Goal: Transaction & Acquisition: Book appointment/travel/reservation

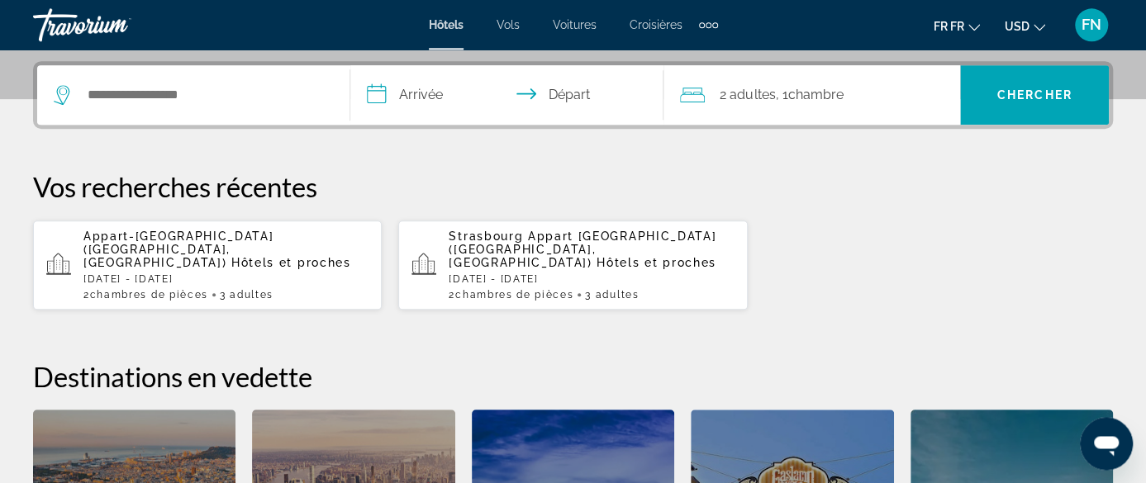
scroll to position [430, 0]
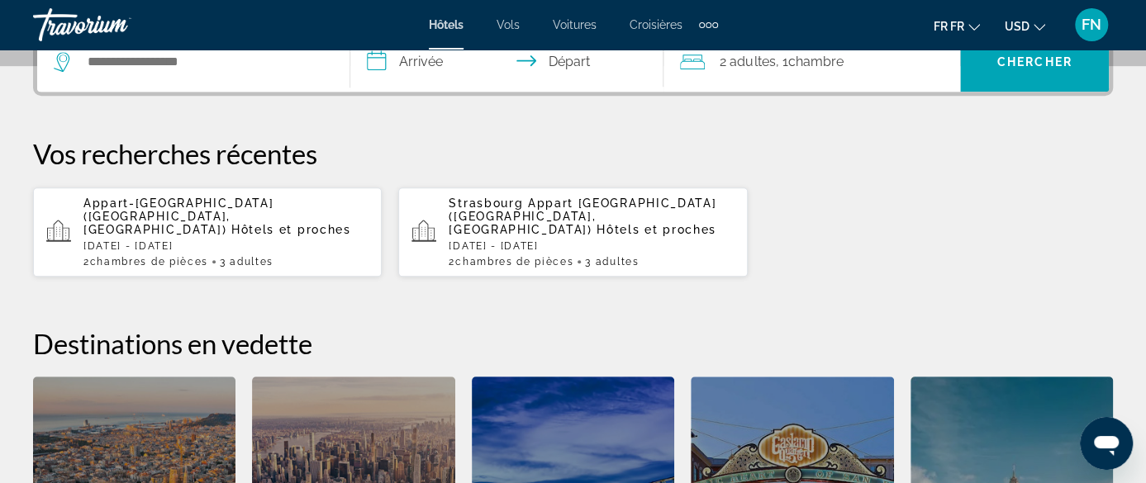
click at [166, 219] on span "Appart-[GEOGRAPHIC_DATA] ([GEOGRAPHIC_DATA], [GEOGRAPHIC_DATA])" at bounding box center [178, 217] width 190 height 40
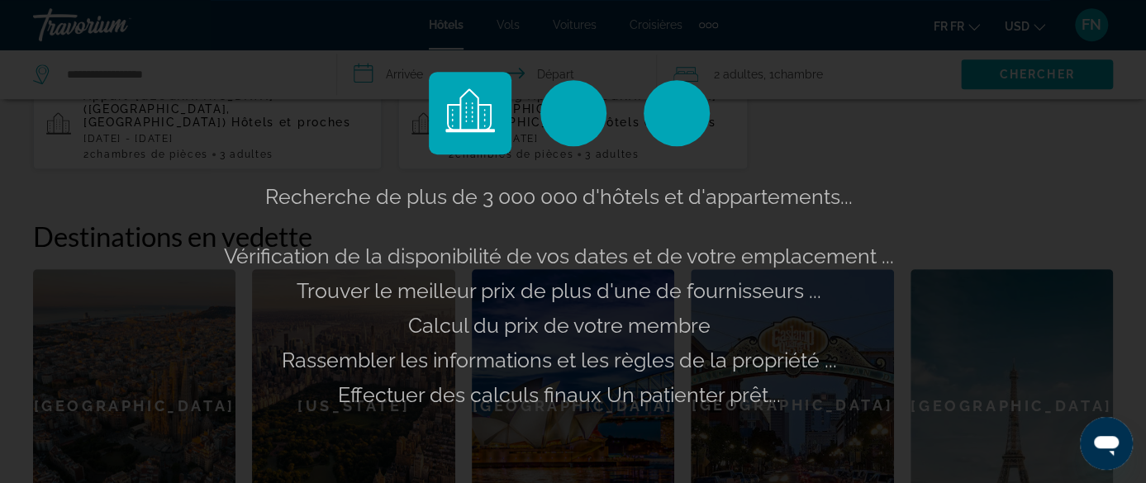
scroll to position [601, 0]
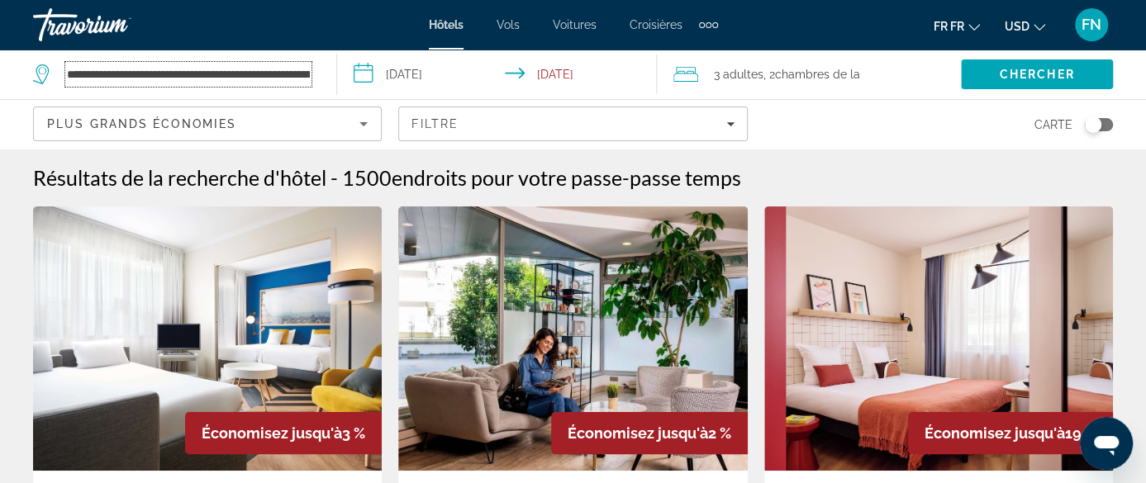
click at [121, 67] on input "**********" at bounding box center [188, 74] width 246 height 25
click at [225, 75] on input "**********" at bounding box center [188, 74] width 246 height 25
drag, startPoint x: 131, startPoint y: 69, endPoint x: 315, endPoint y: 79, distance: 183.7
click at [311, 79] on input "**********" at bounding box center [188, 74] width 246 height 25
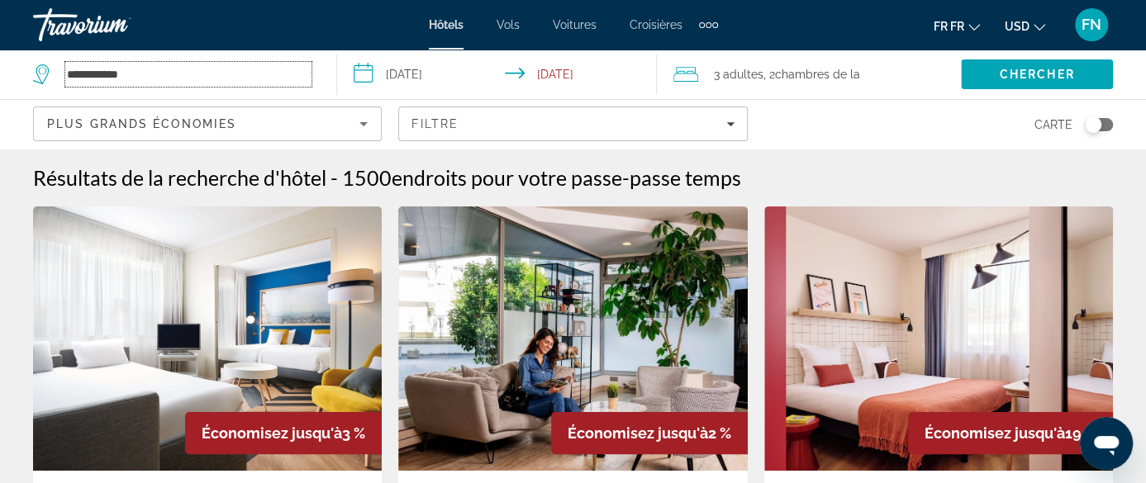
scroll to position [0, 0]
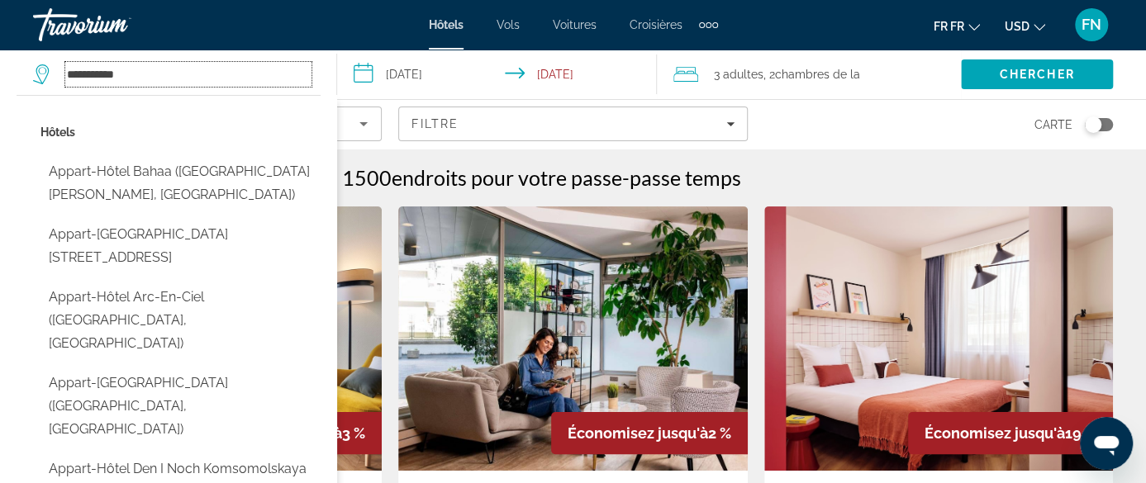
click at [164, 69] on input "**********" at bounding box center [188, 74] width 246 height 25
type input "**********"
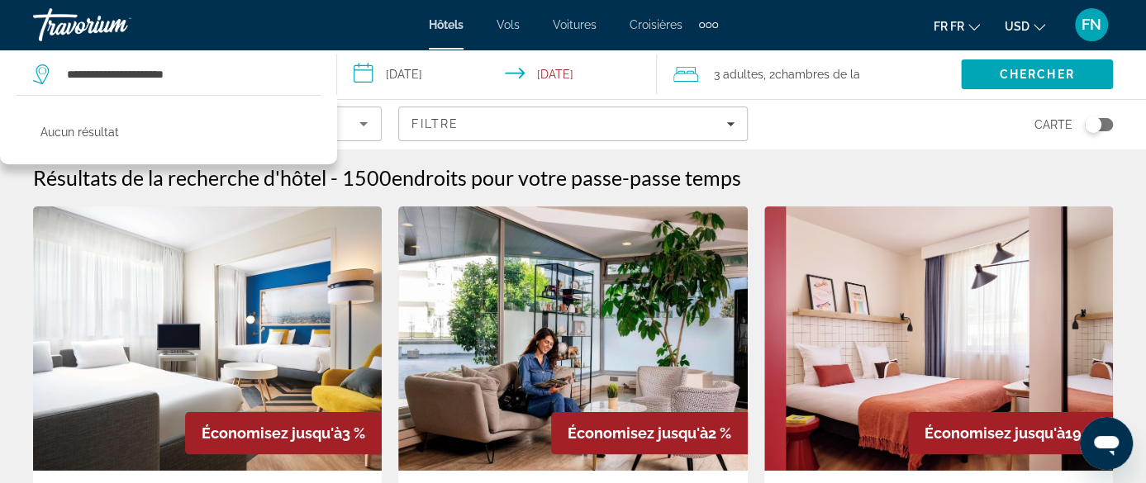
click at [823, 130] on div "Carte" at bounding box center [938, 124] width 349 height 49
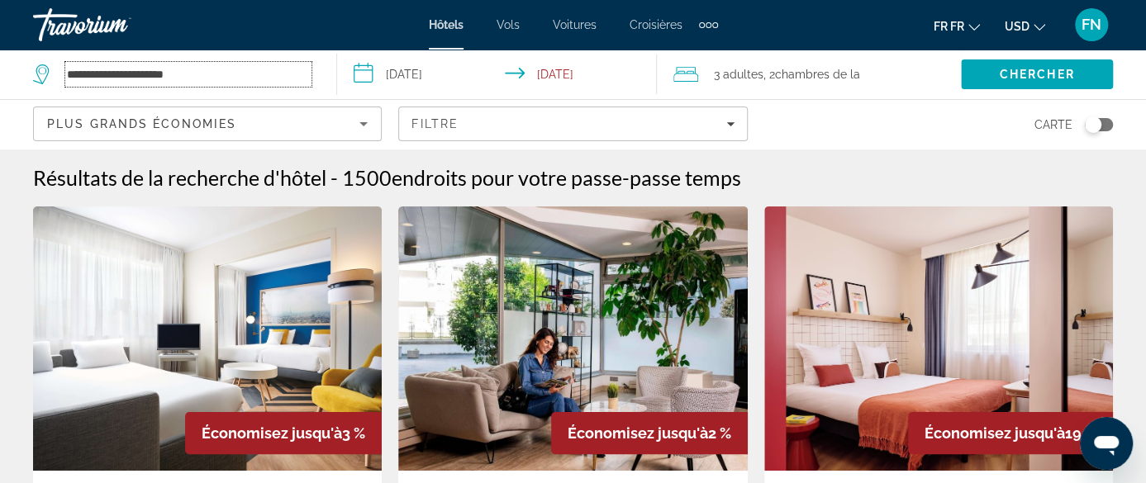
click at [273, 77] on input "**********" at bounding box center [188, 74] width 246 height 25
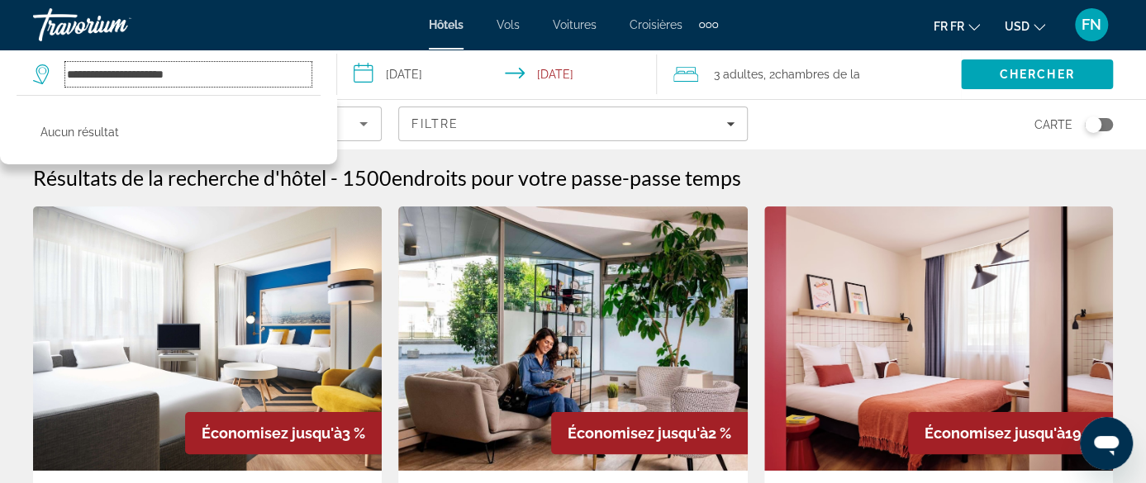
drag, startPoint x: 273, startPoint y: 77, endPoint x: 44, endPoint y: 79, distance: 229.7
click at [65, 79] on input "**********" at bounding box center [188, 74] width 246 height 25
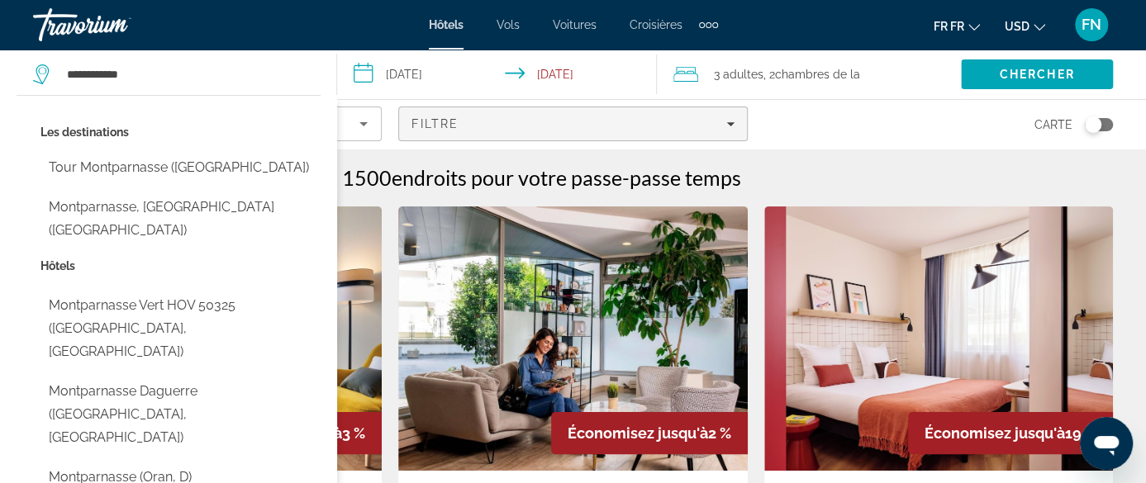
click at [515, 121] on div "Filtre" at bounding box center [572, 123] width 322 height 13
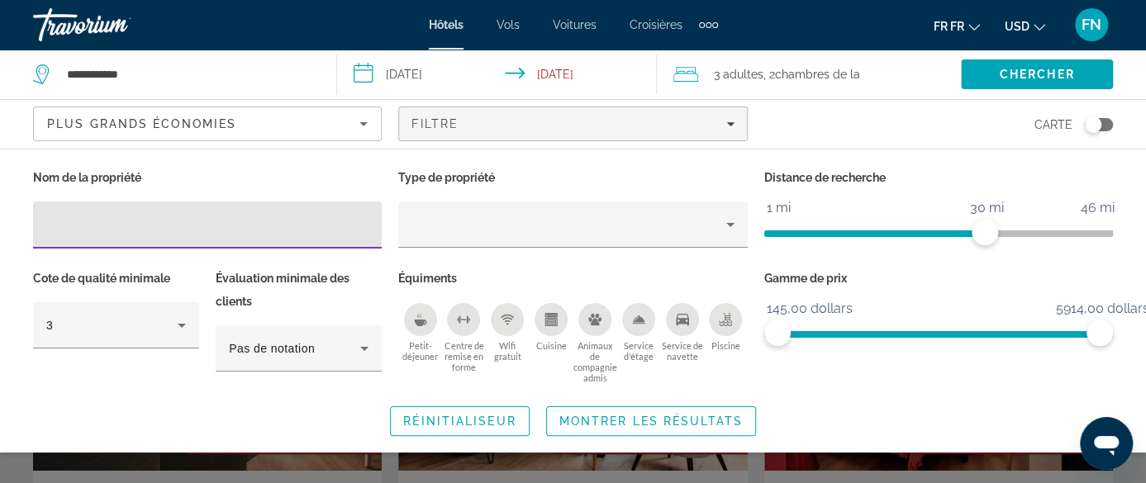
click at [105, 230] on input "Filtres d'hôtel" at bounding box center [207, 226] width 322 height 20
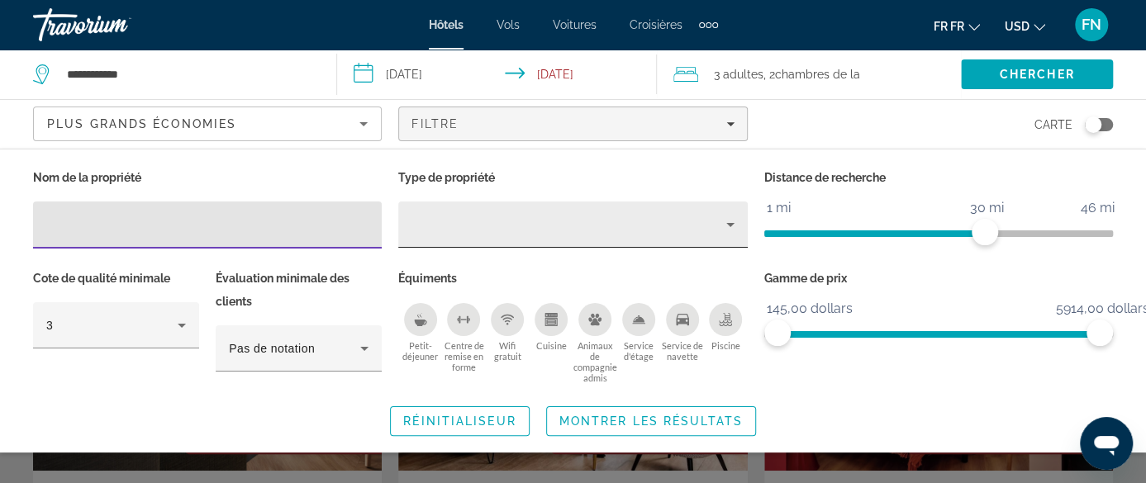
click at [520, 212] on div "Filtres d'hôtel" at bounding box center [572, 225] width 322 height 46
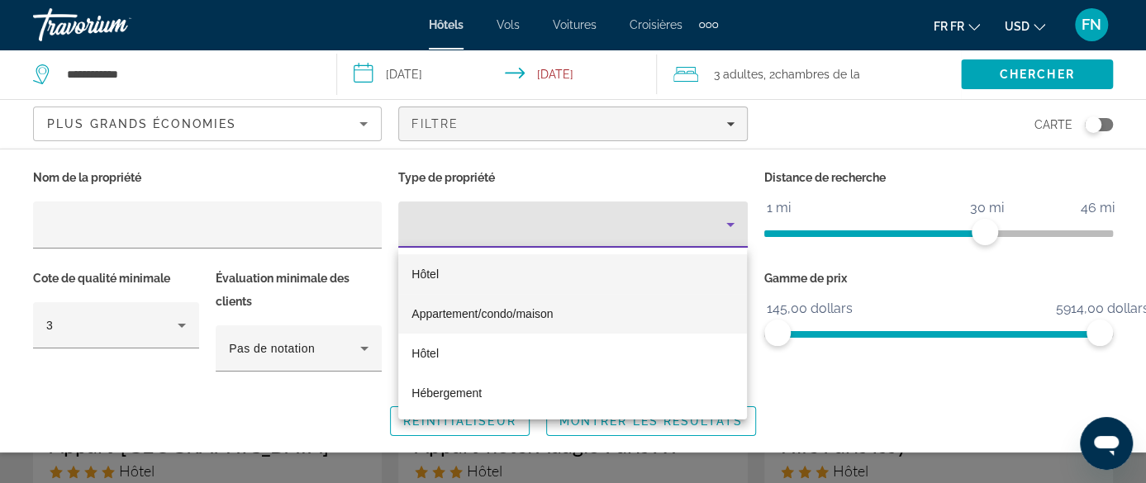
scroll to position [86, 0]
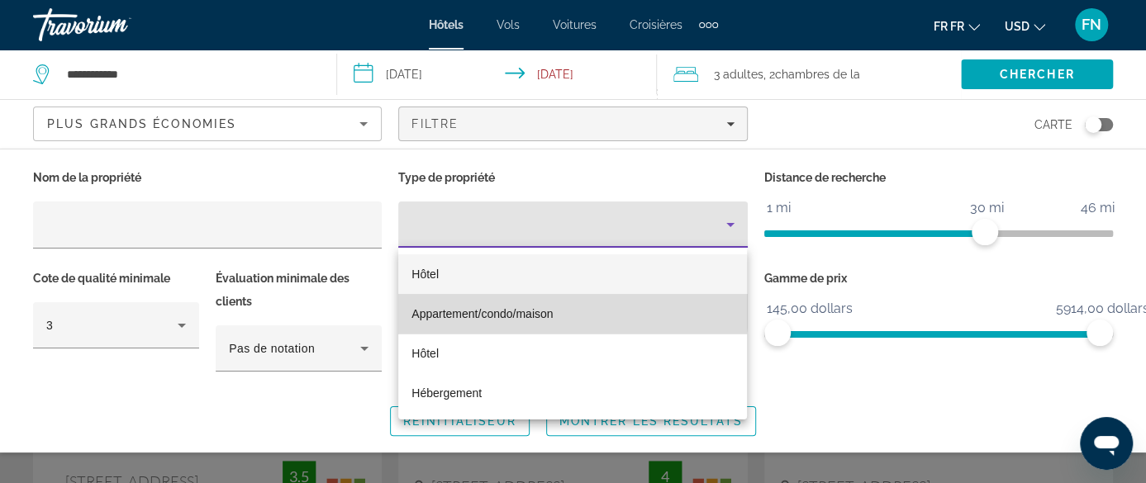
click at [533, 308] on span "Appartement/condo/maison" at bounding box center [481, 313] width 141 height 13
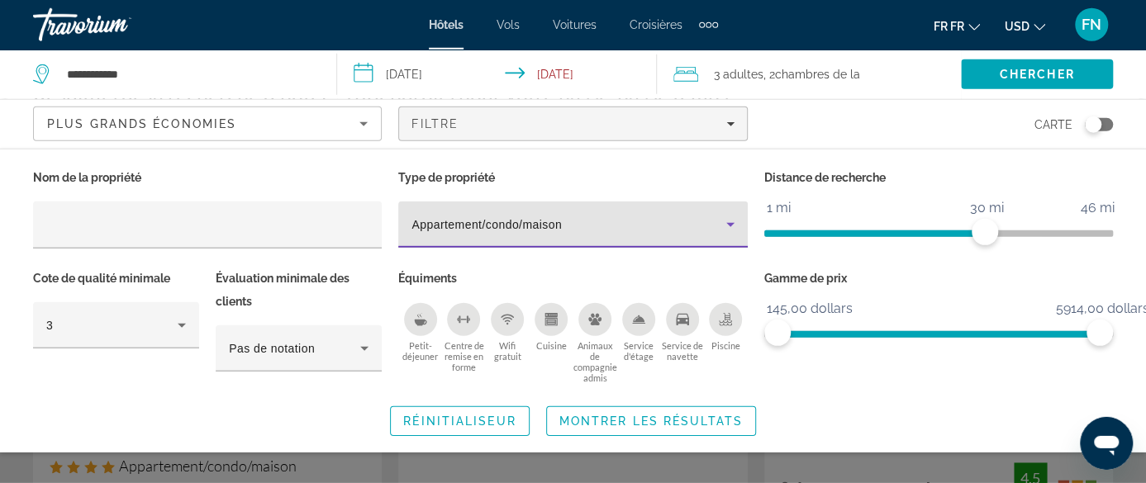
scroll to position [86, 0]
click at [620, 426] on span "Montrer les résultats" at bounding box center [650, 421] width 183 height 13
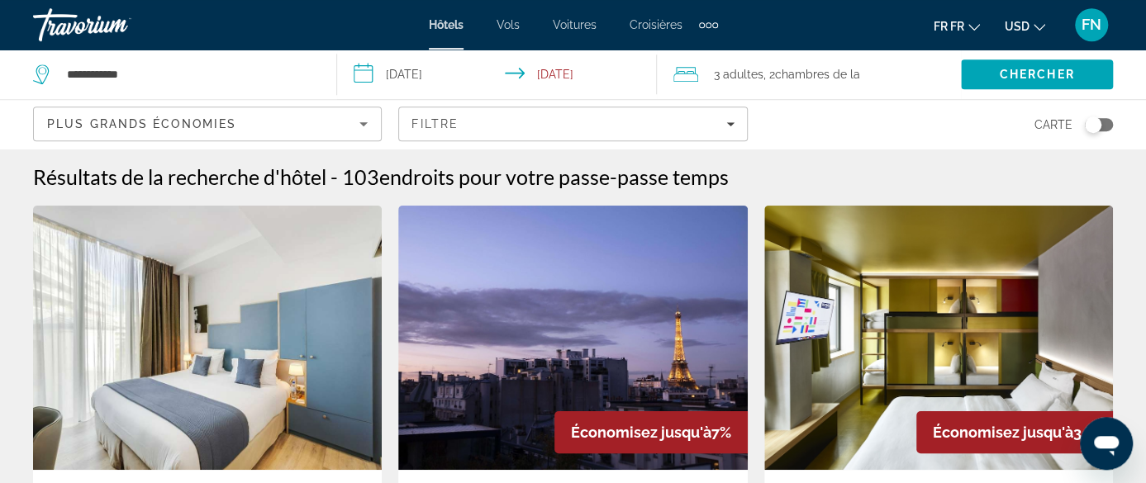
scroll to position [0, 0]
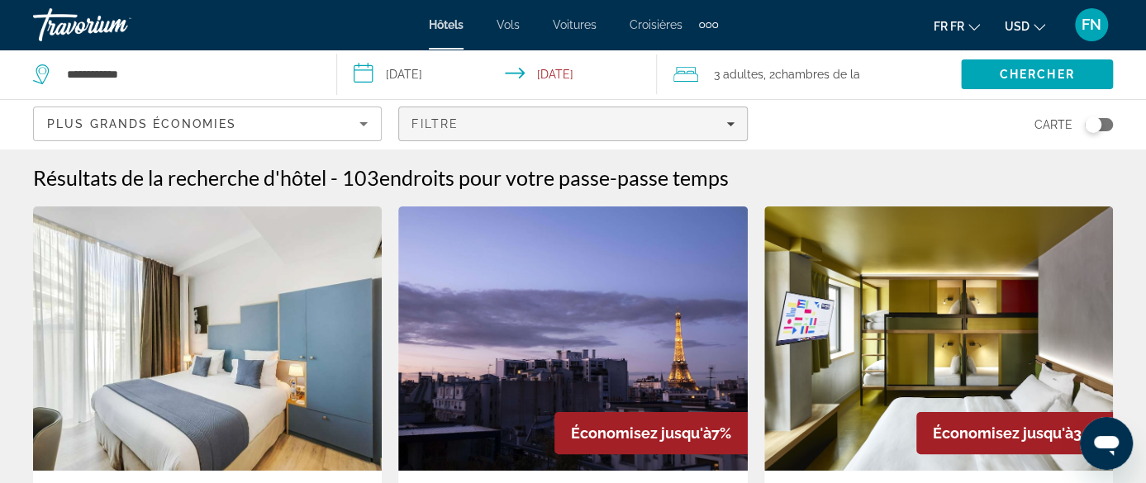
click at [469, 125] on div "Filtre" at bounding box center [572, 123] width 322 height 13
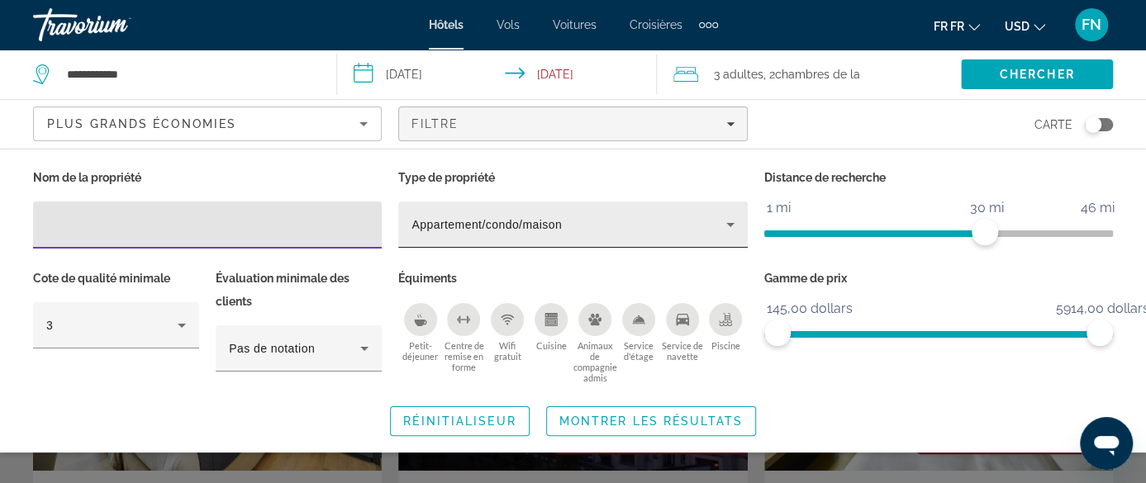
click at [488, 232] on div "Appartement/condo/maison" at bounding box center [568, 225] width 314 height 20
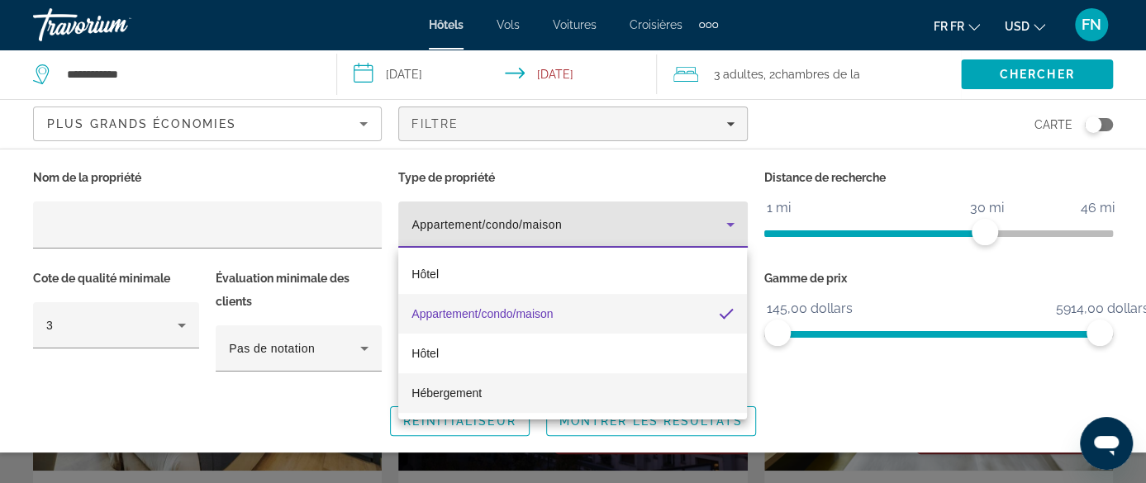
click at [457, 395] on span "Hébergement" at bounding box center [446, 393] width 70 height 13
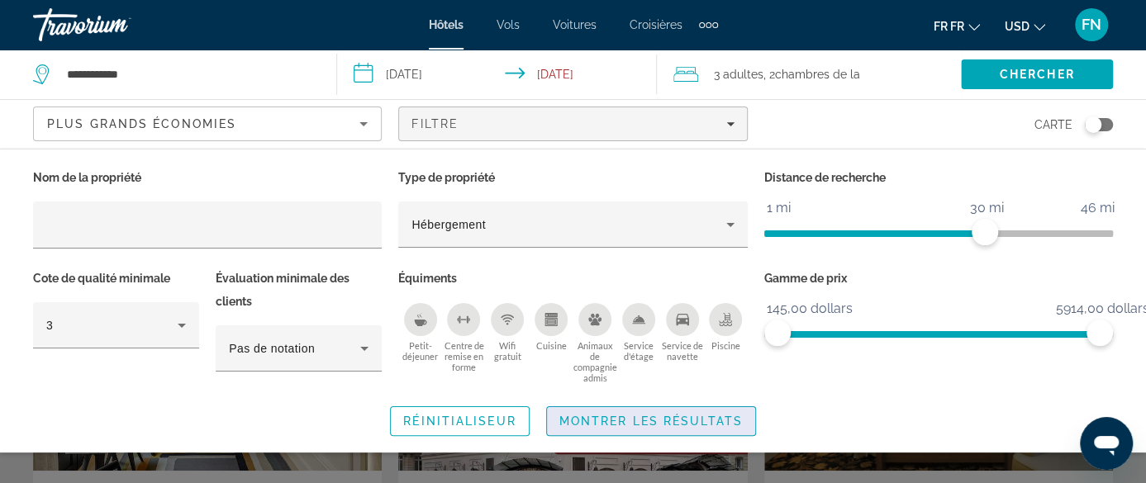
click at [651, 422] on span "Montrer les résultats" at bounding box center [650, 421] width 183 height 13
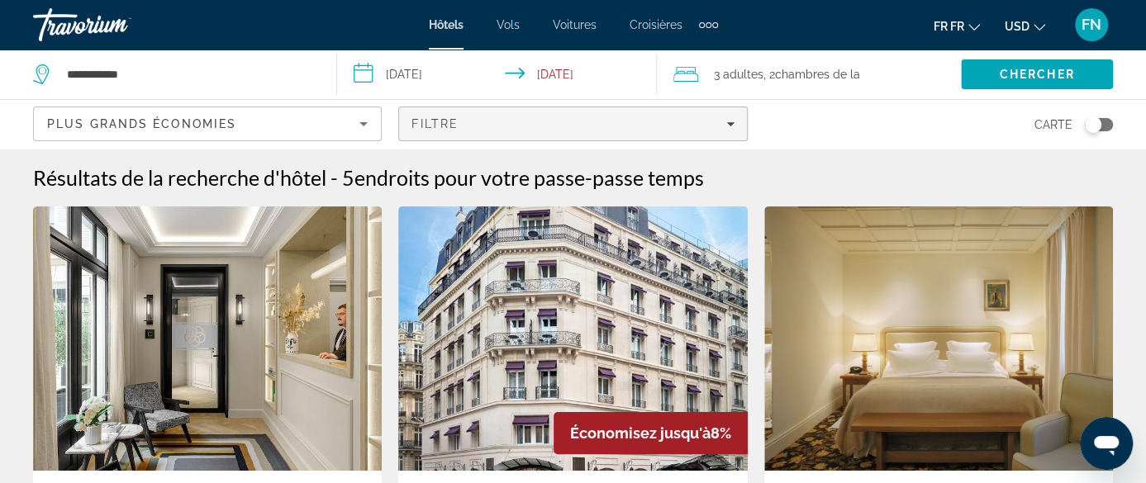
click at [509, 125] on div "Filtre" at bounding box center [572, 123] width 322 height 13
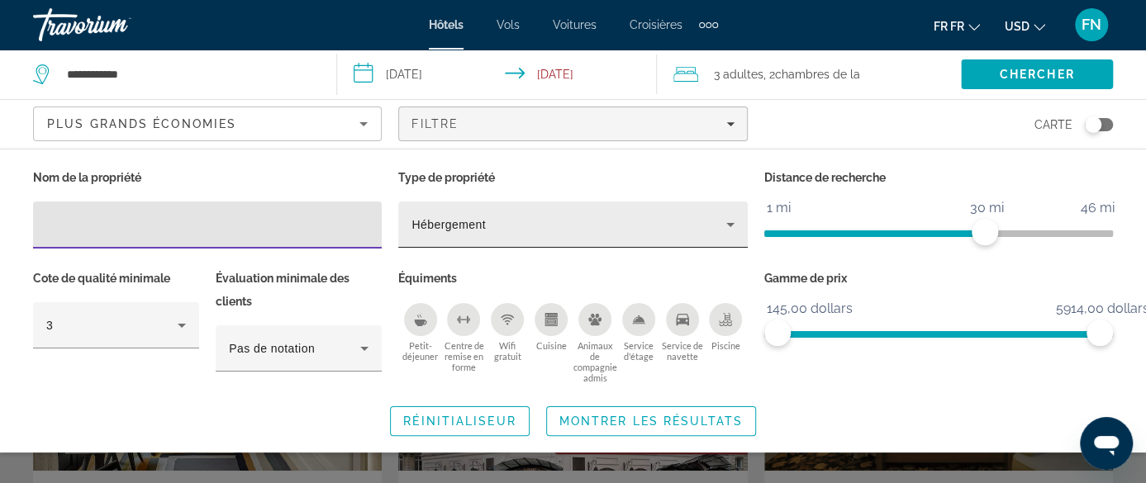
click at [505, 220] on div "Hébergement" at bounding box center [568, 225] width 314 height 20
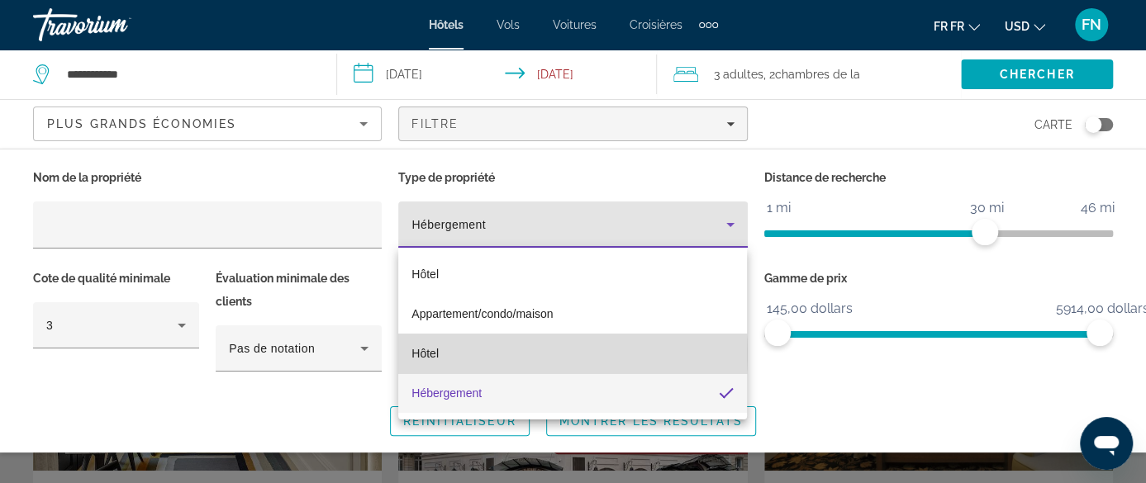
click at [440, 354] on mat-option "Hôtel" at bounding box center [572, 354] width 349 height 40
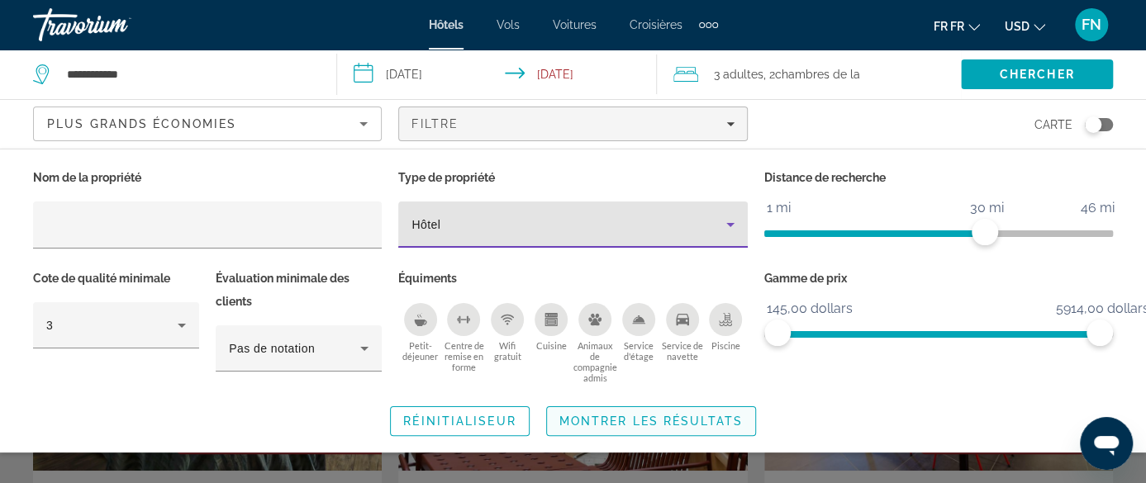
click at [625, 416] on span "Montrer les résultats" at bounding box center [650, 421] width 183 height 13
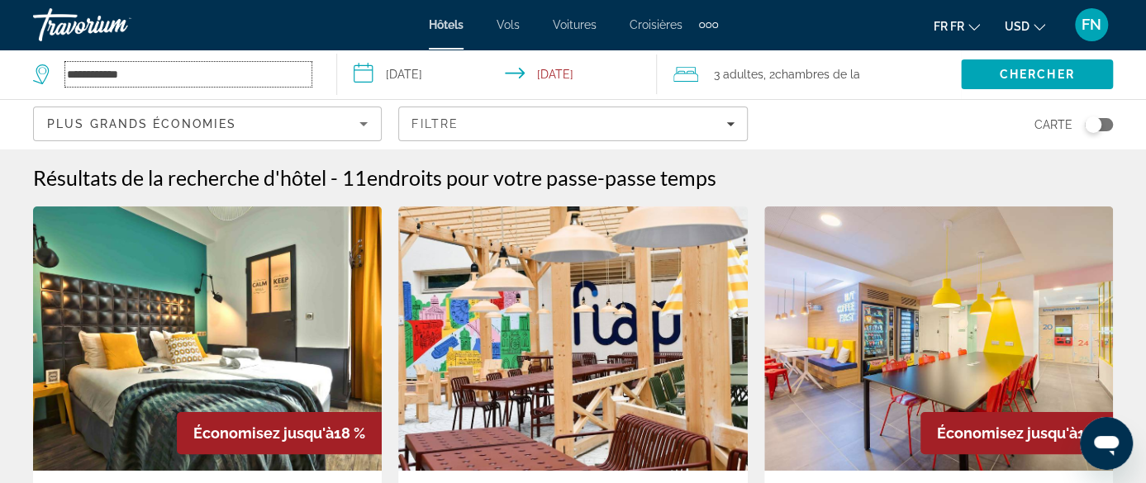
click at [157, 66] on input "**********" at bounding box center [188, 74] width 246 height 25
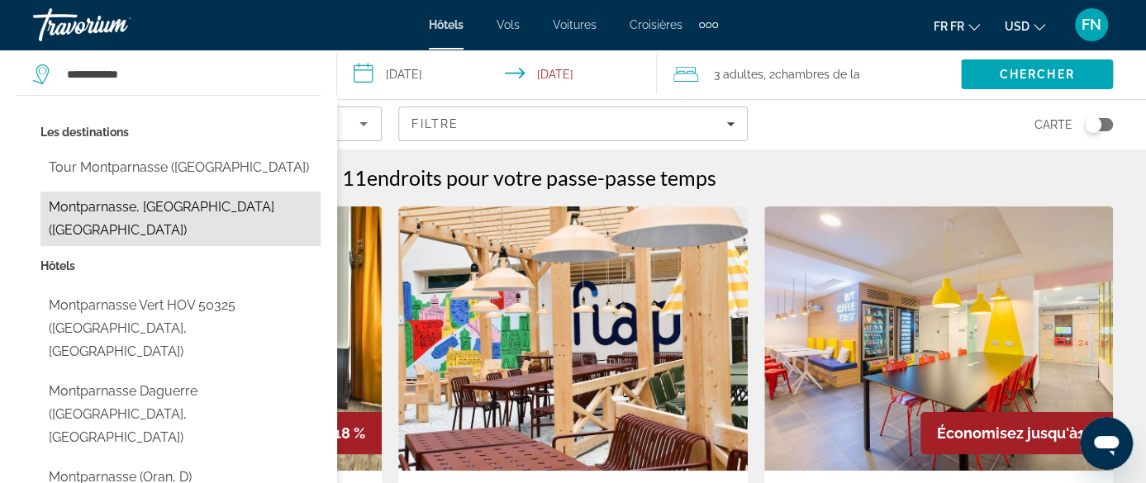
click at [180, 197] on button "Montparnasse, [GEOGRAPHIC_DATA] ([GEOGRAPHIC_DATA])" at bounding box center [180, 219] width 280 height 55
type input "**********"
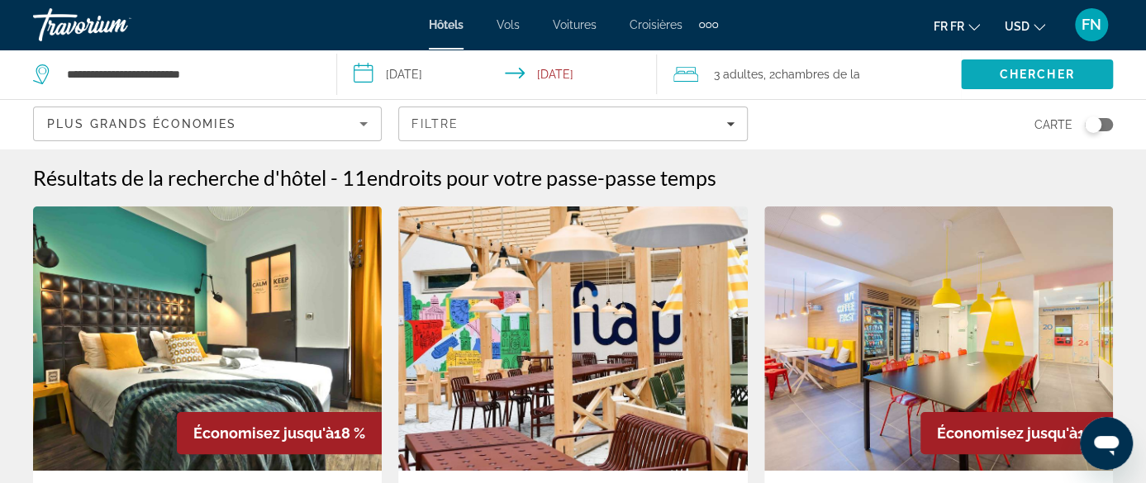
click at [996, 67] on span "Recherche" at bounding box center [1037, 75] width 152 height 40
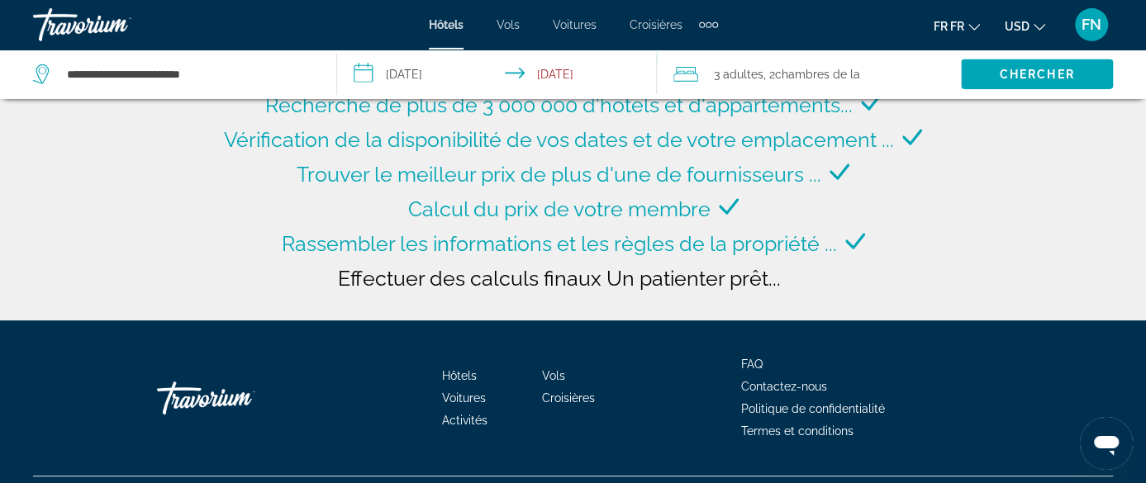
scroll to position [172, 0]
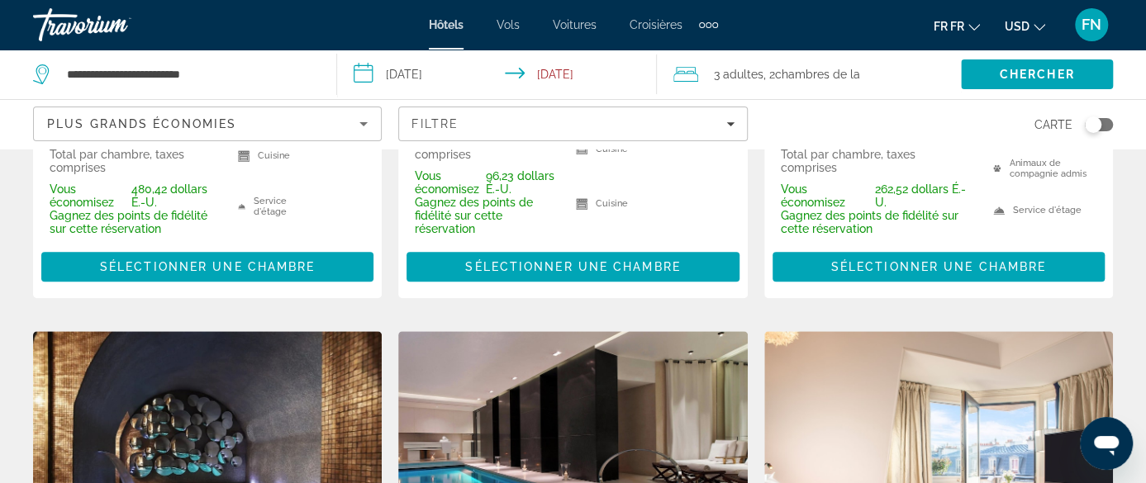
scroll to position [172, 0]
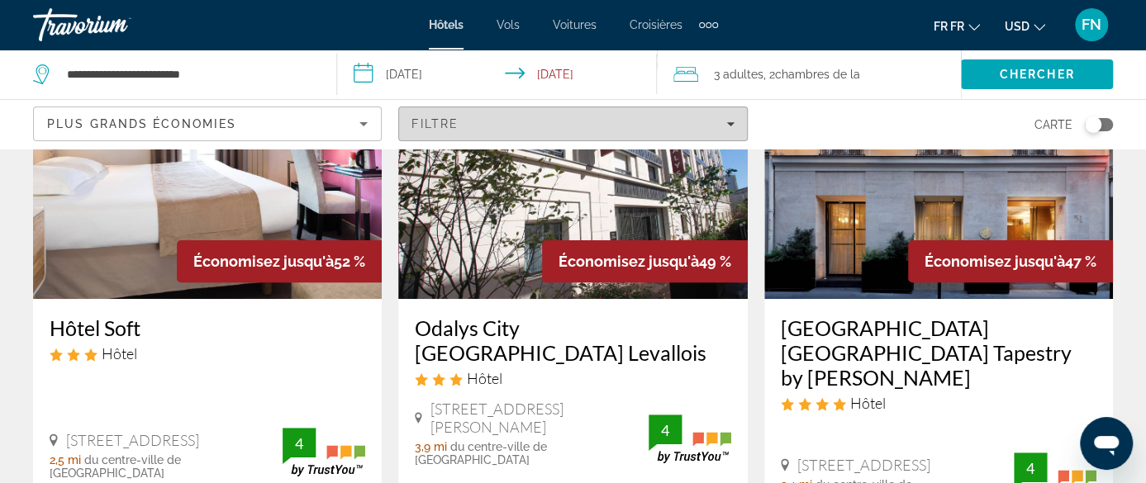
click at [464, 120] on div "Filtre" at bounding box center [572, 123] width 322 height 13
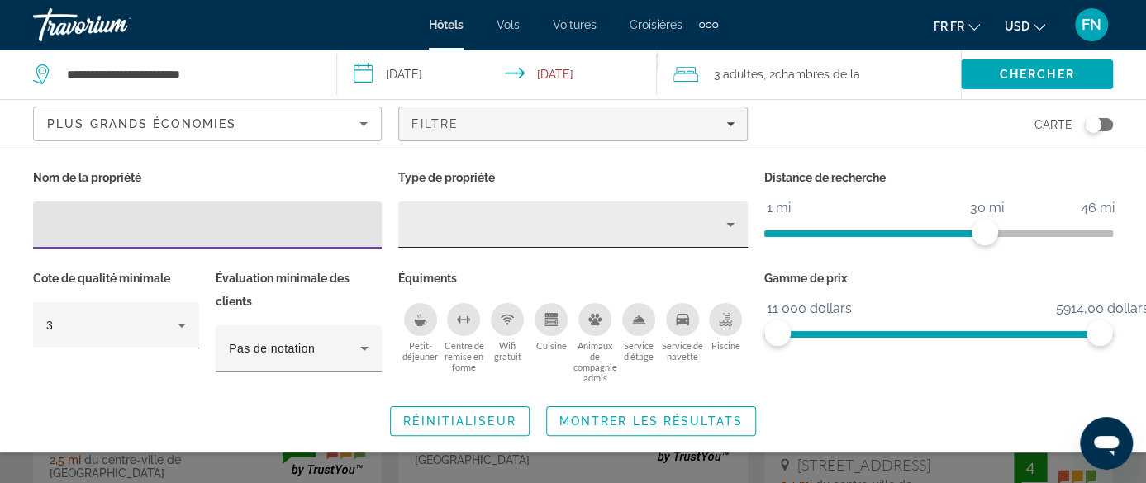
click at [450, 229] on div "Type de bien" at bounding box center [568, 225] width 314 height 20
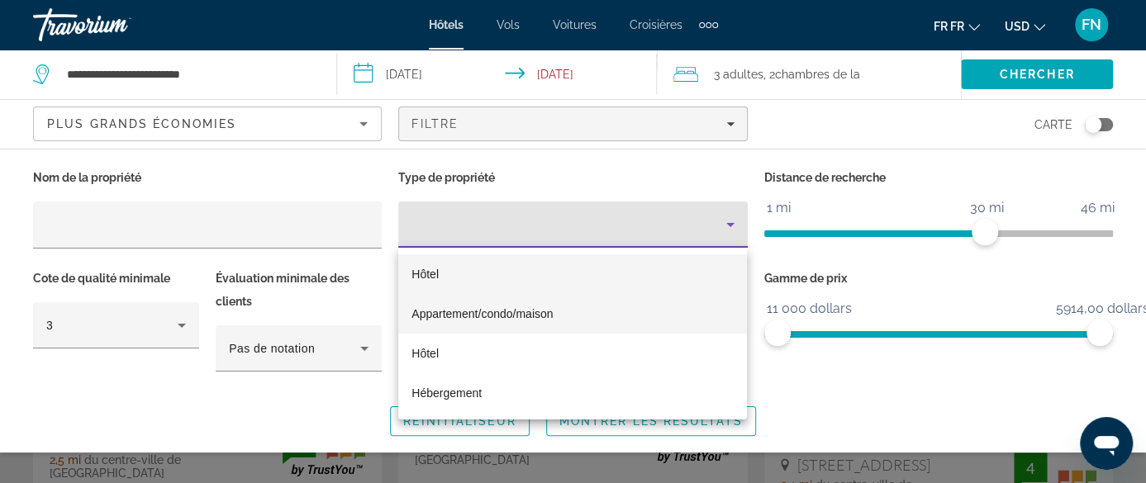
click at [435, 315] on span "Appartement/condo/maison" at bounding box center [481, 313] width 141 height 13
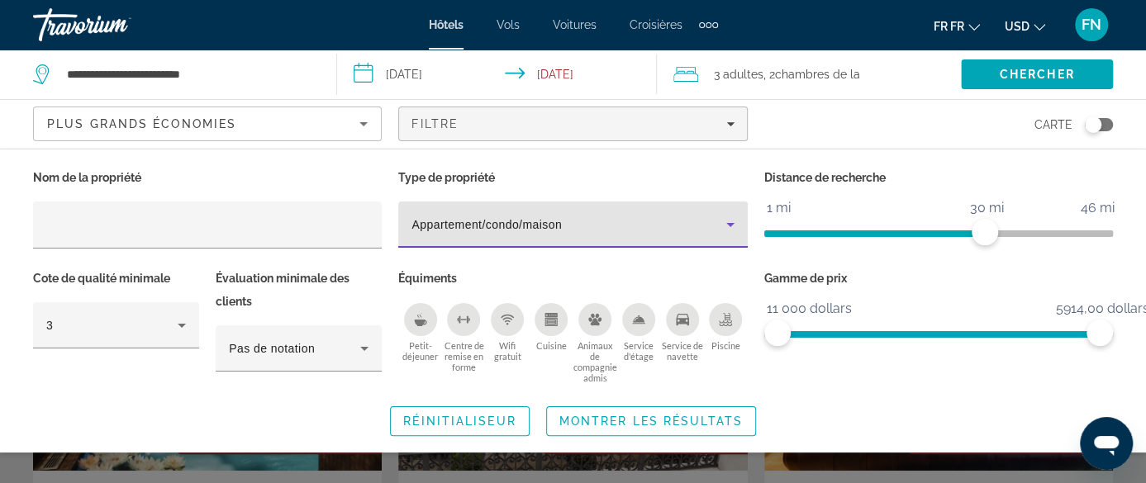
click at [506, 223] on span "Appartement/condo/maison" at bounding box center [486, 224] width 150 height 13
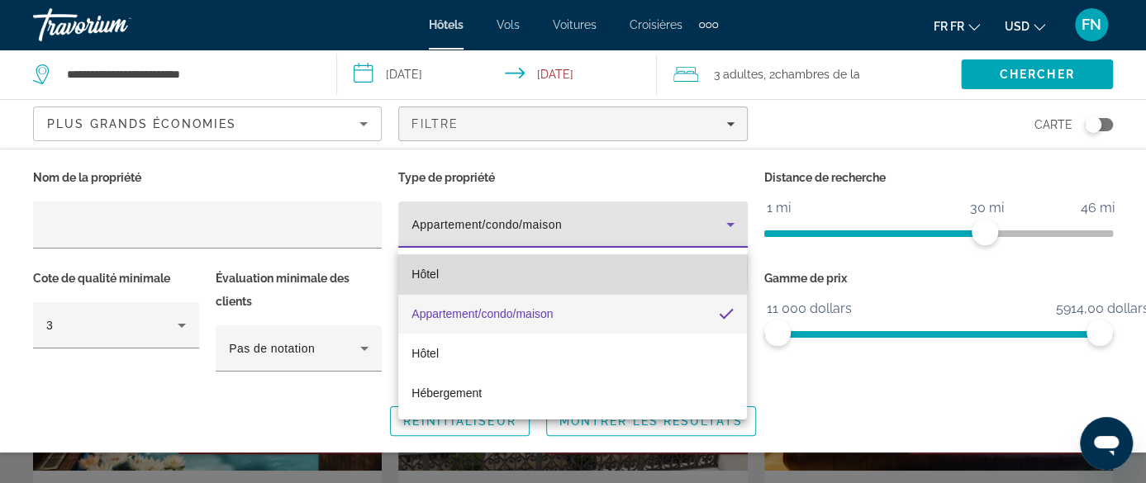
click at [441, 272] on mat-option "Hôtel" at bounding box center [572, 274] width 349 height 40
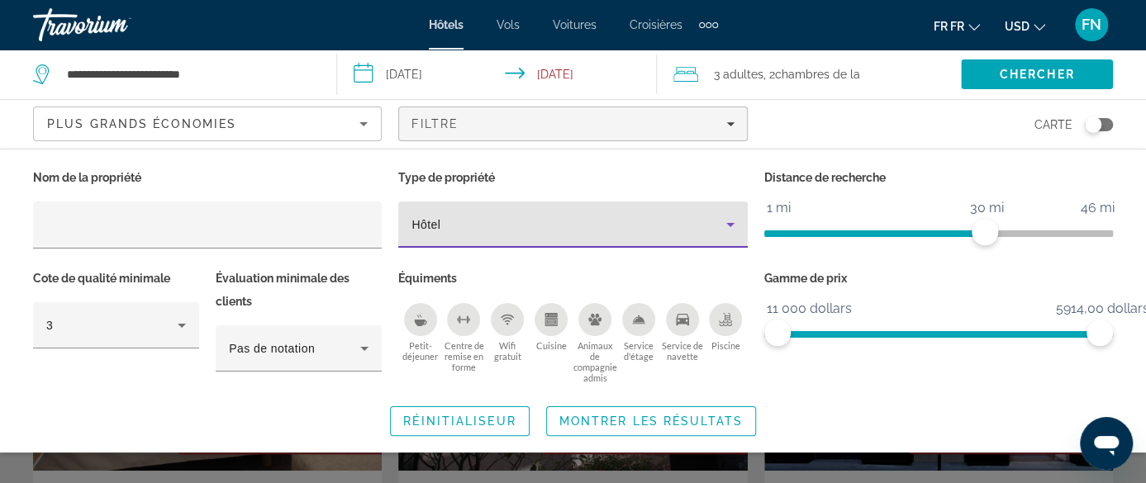
click at [459, 221] on div "Hôtel" at bounding box center [568, 225] width 314 height 20
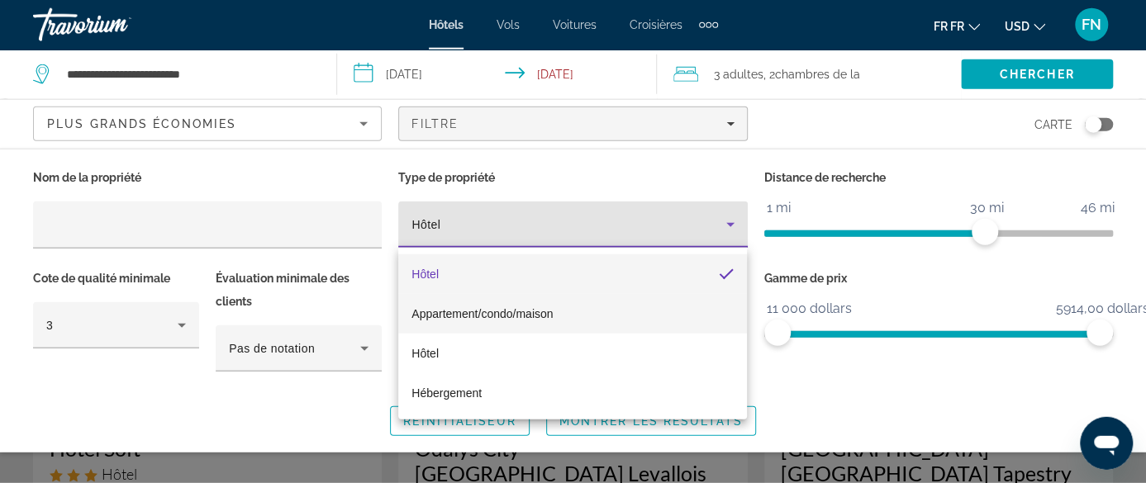
scroll to position [86, 0]
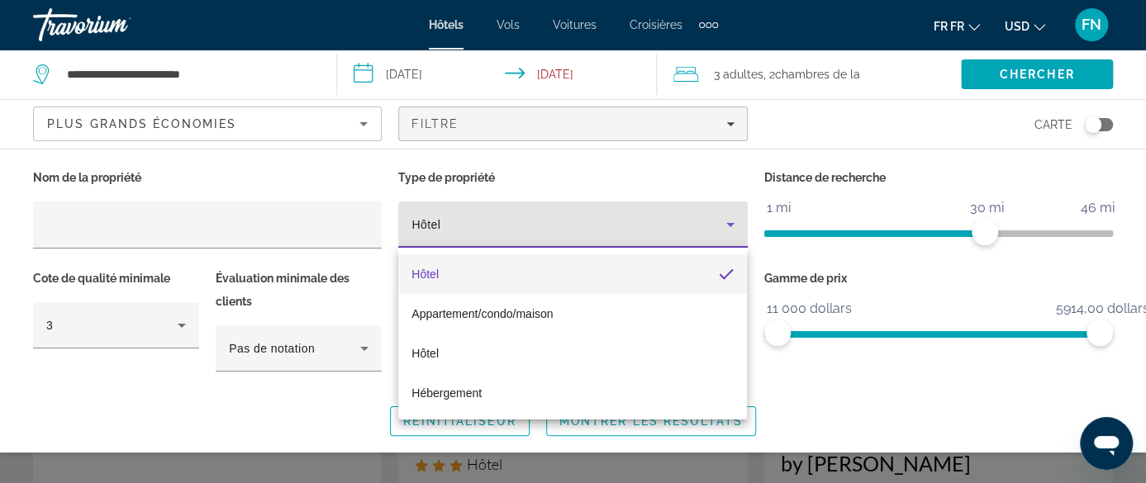
click at [419, 266] on span "Hôtel" at bounding box center [424, 274] width 27 height 20
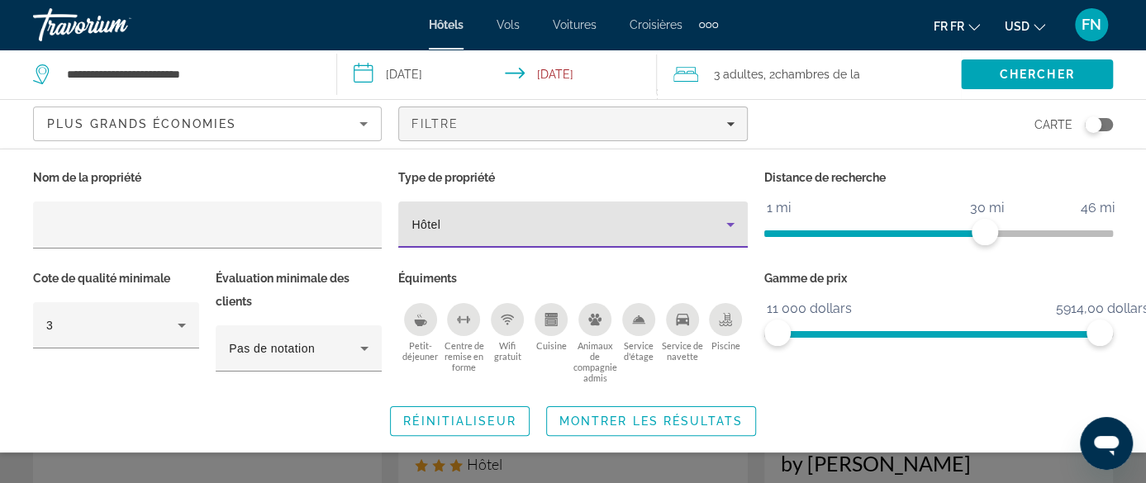
click at [406, 346] on span "Petit-déjeuner" at bounding box center [420, 350] width 44 height 21
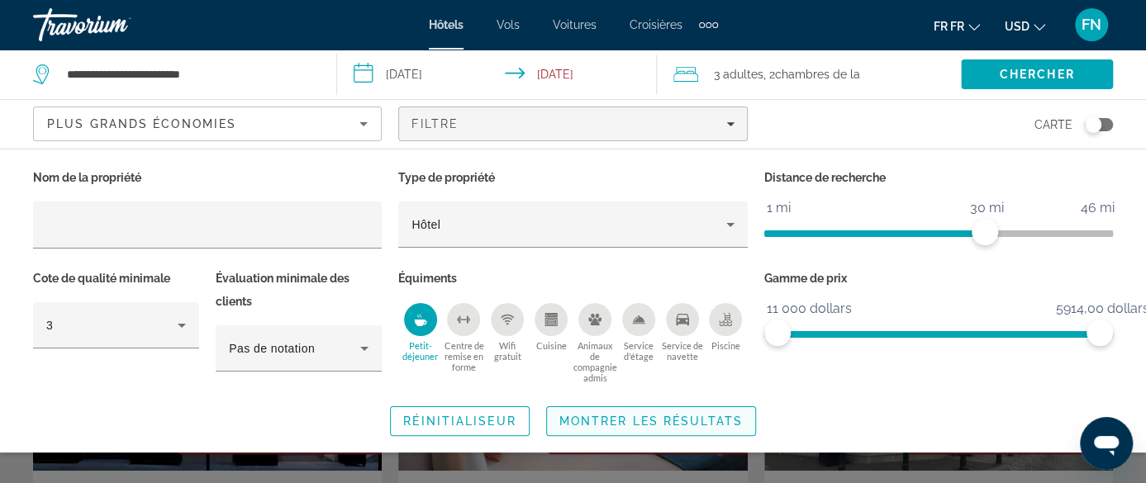
click at [627, 418] on span "Montrer les résultats" at bounding box center [650, 421] width 183 height 13
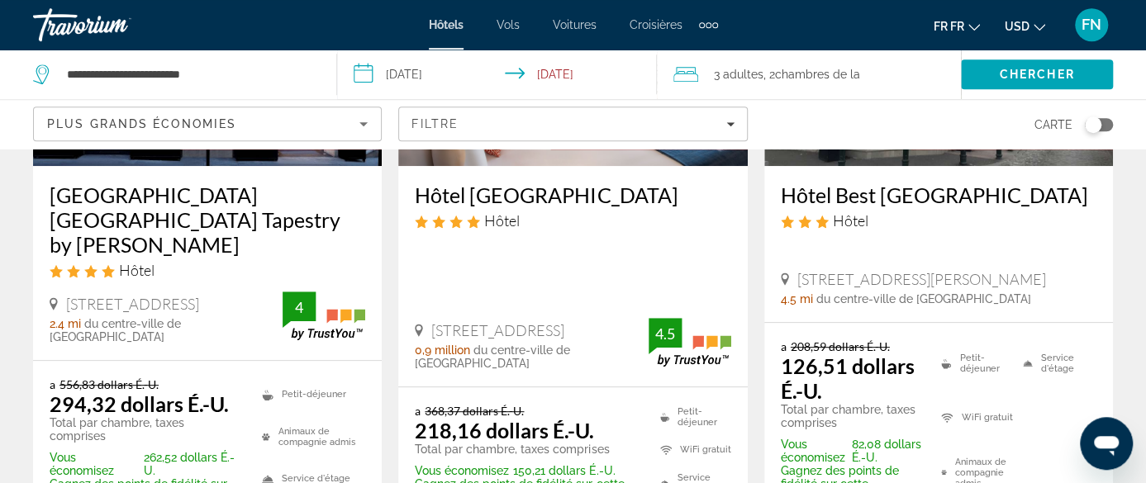
scroll to position [344, 0]
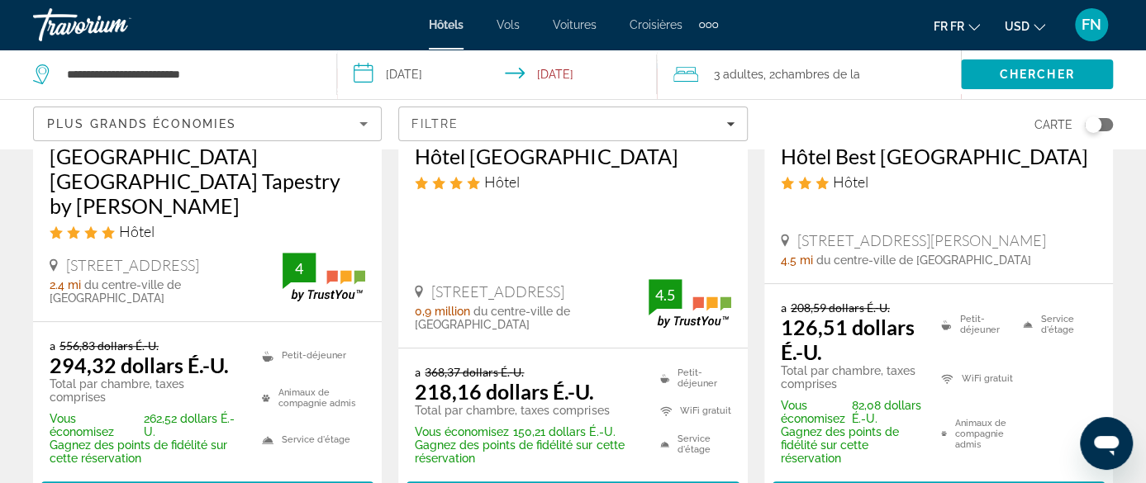
click at [905, 155] on h3 "Hôtel Best [GEOGRAPHIC_DATA]" at bounding box center [939, 156] width 316 height 25
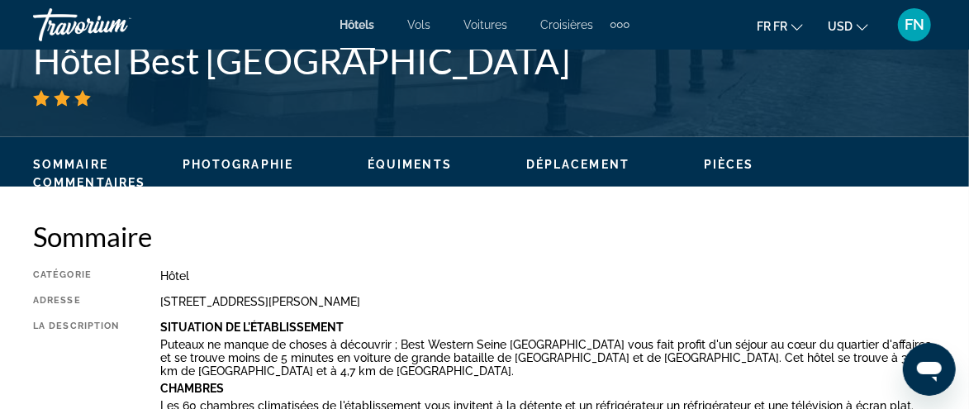
scroll to position [872, 0]
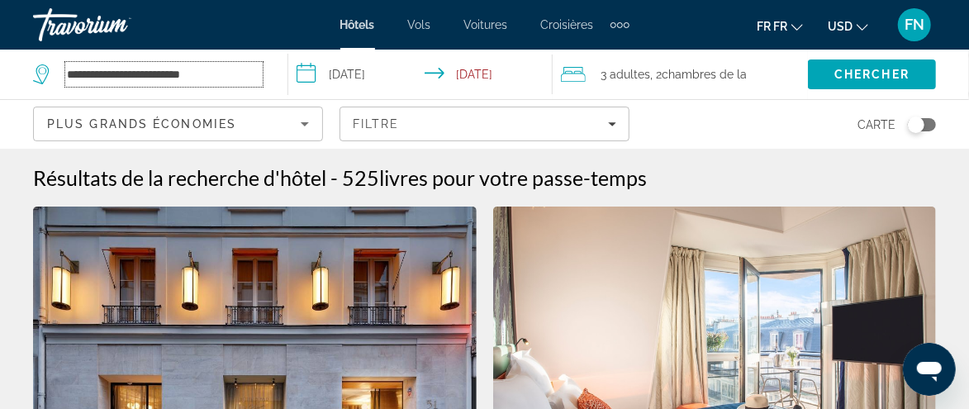
click at [245, 69] on input "**********" at bounding box center [163, 74] width 197 height 25
click at [865, 64] on span "Recherche" at bounding box center [872, 75] width 128 height 40
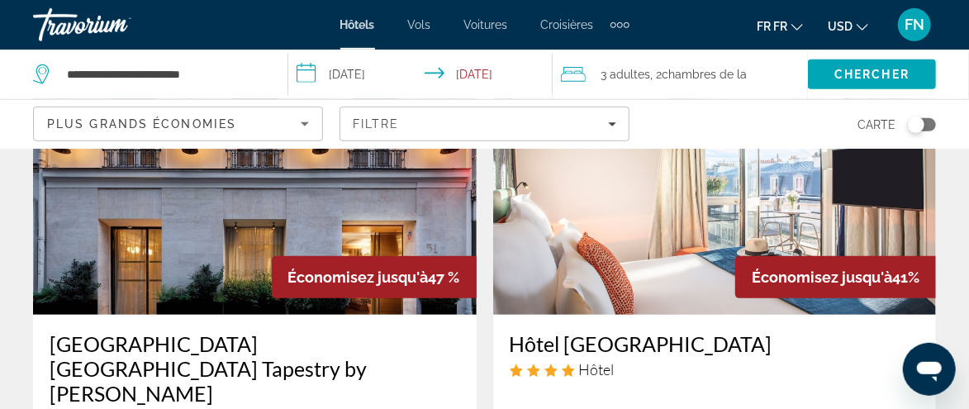
scroll to position [174, 0]
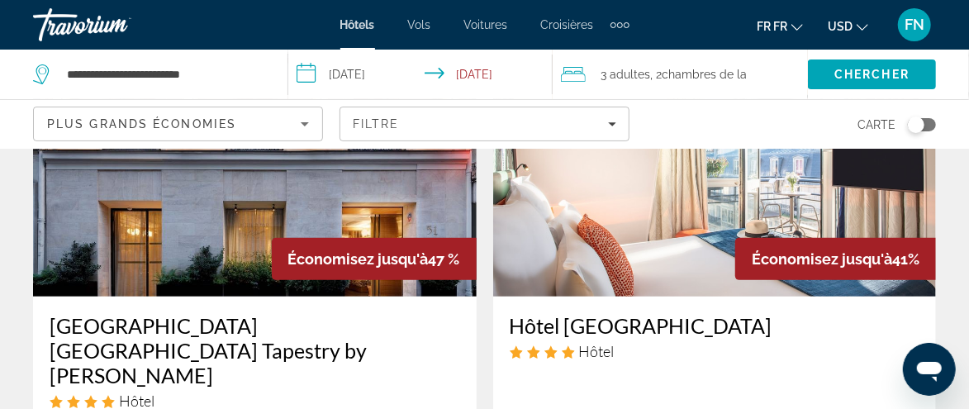
click at [167, 330] on h3 "[GEOGRAPHIC_DATA] [GEOGRAPHIC_DATA] Tapestry by [PERSON_NAME]" at bounding box center [255, 350] width 411 height 74
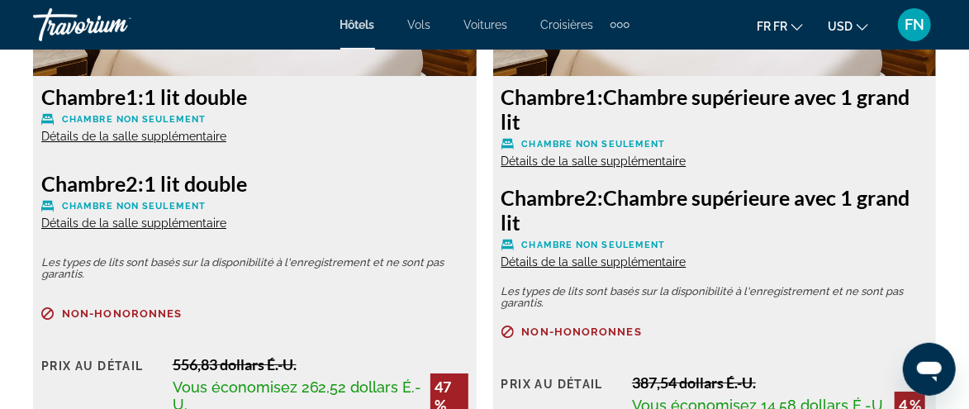
scroll to position [2617, 0]
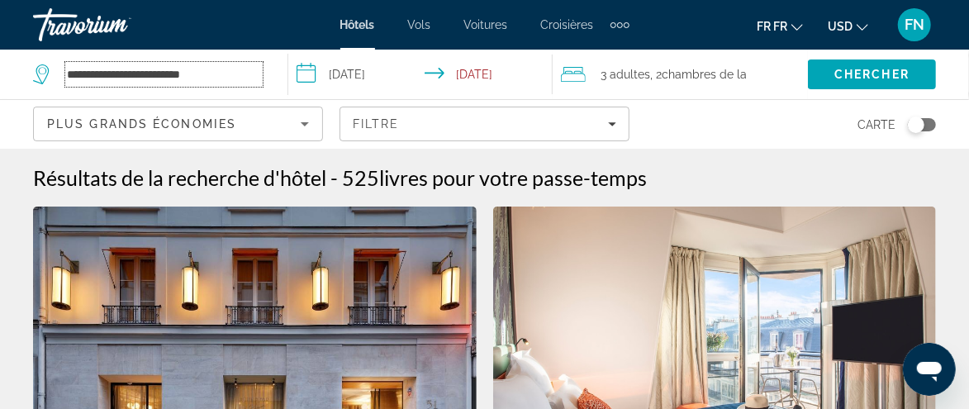
click at [241, 78] on input "**********" at bounding box center [163, 74] width 197 height 25
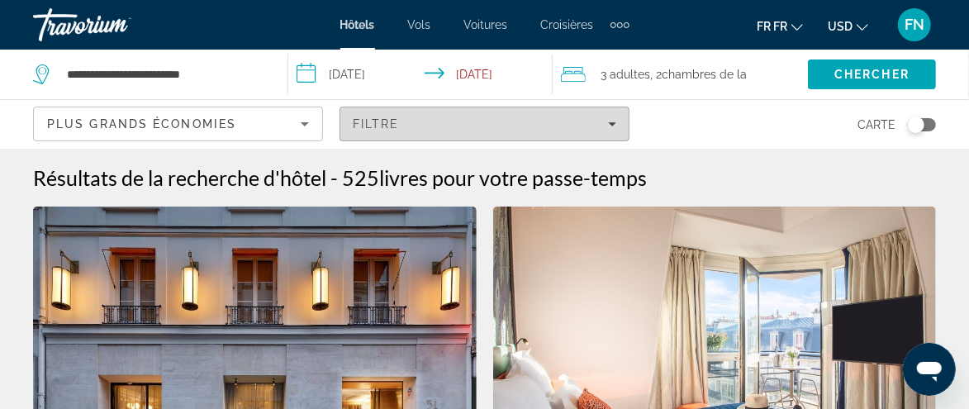
click at [464, 122] on div "Filtre" at bounding box center [485, 123] width 264 height 13
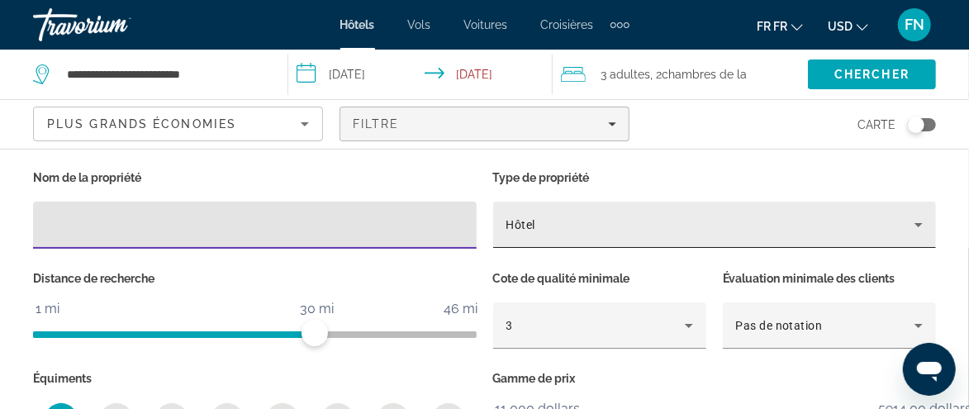
click at [577, 224] on div "Hôtel" at bounding box center [710, 225] width 409 height 20
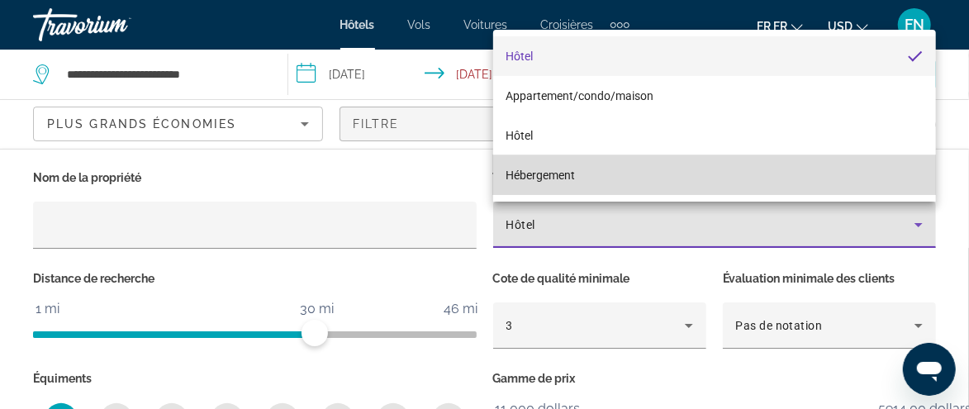
click at [528, 175] on span "Hébergement" at bounding box center [540, 175] width 69 height 13
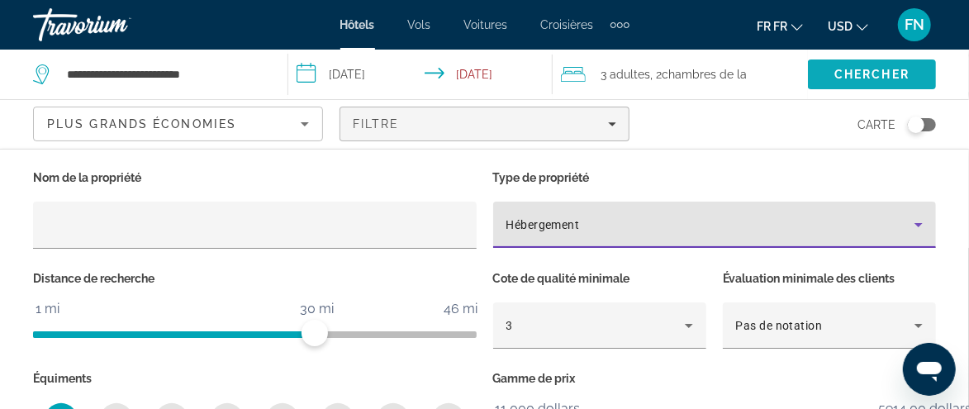
click at [881, 74] on span "Chercher" at bounding box center [871, 74] width 75 height 13
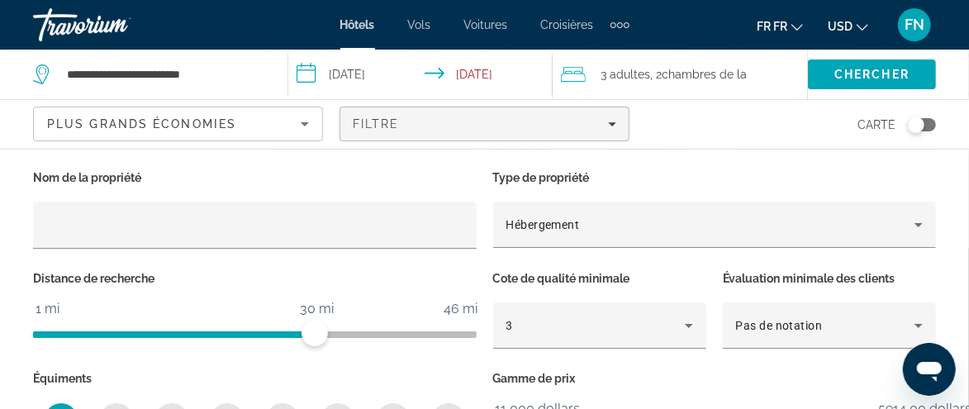
scroll to position [349, 0]
click at [884, 63] on span "Recherche" at bounding box center [872, 75] width 128 height 40
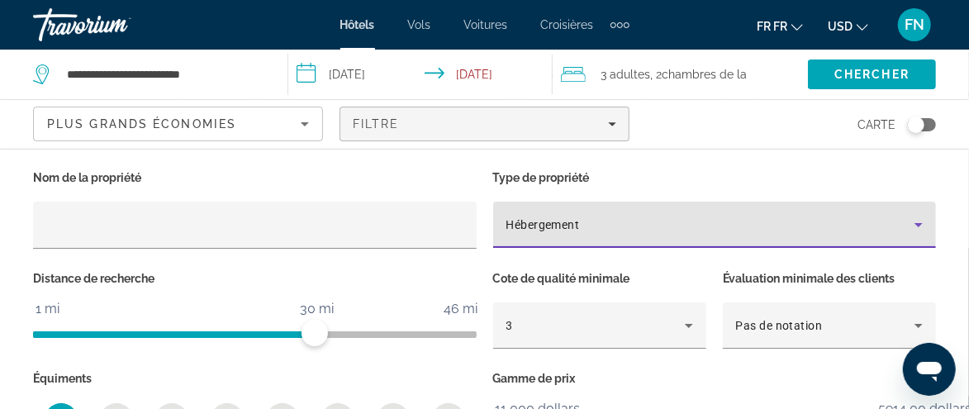
click at [761, 228] on div "Hébergement" at bounding box center [710, 225] width 409 height 20
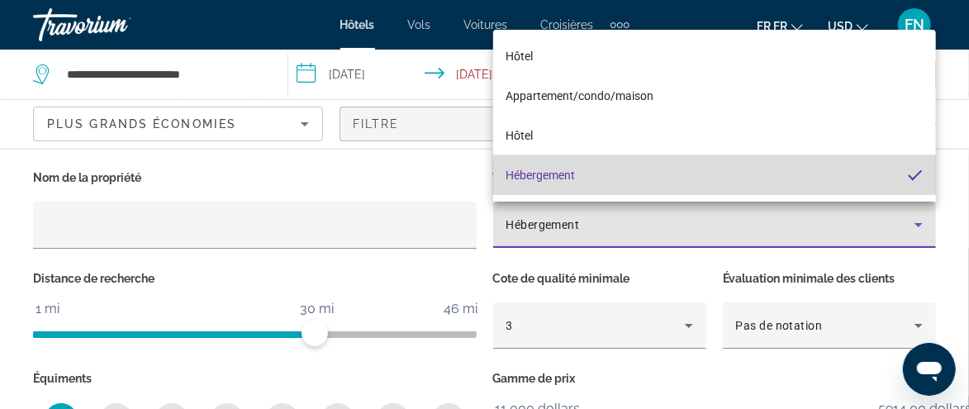
click at [543, 169] on span "Hébergement" at bounding box center [540, 175] width 69 height 13
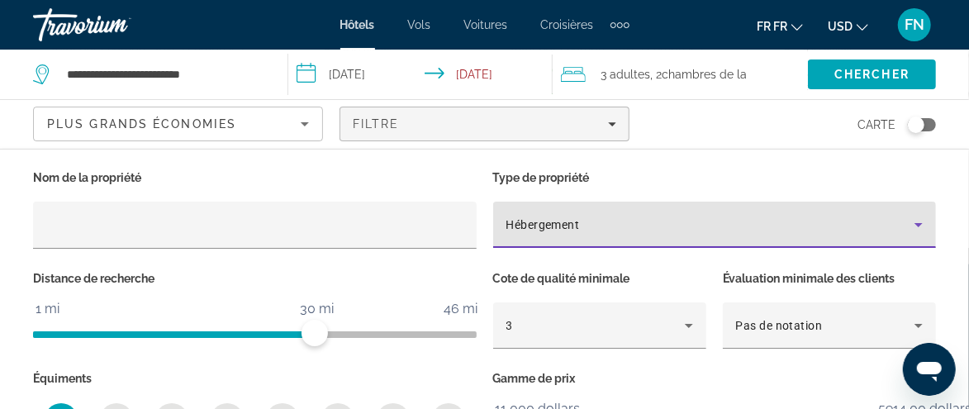
scroll to position [688, 0]
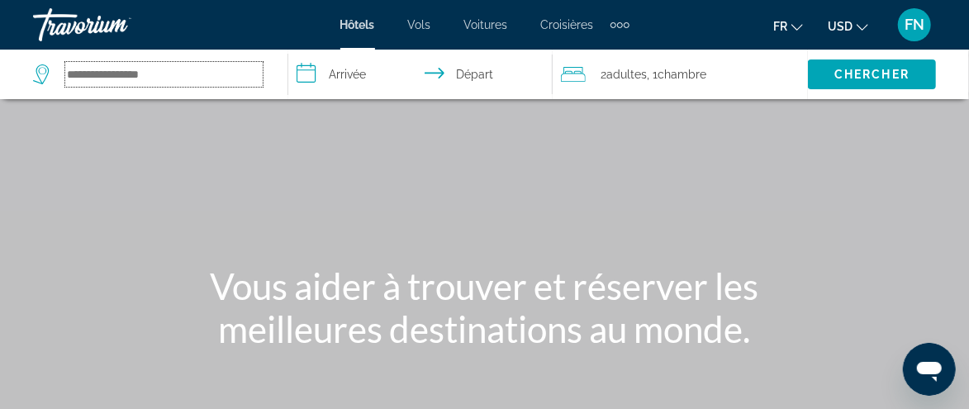
click at [136, 63] on input "Search hotel destination" at bounding box center [163, 74] width 197 height 25
type input "**********"
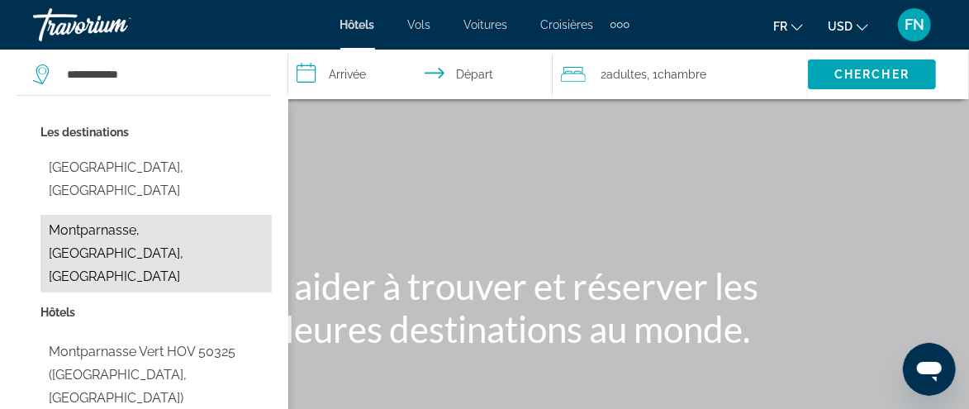
click at [128, 215] on button "Montparnasse, [GEOGRAPHIC_DATA], [GEOGRAPHIC_DATA]" at bounding box center [155, 254] width 231 height 78
type input "**********"
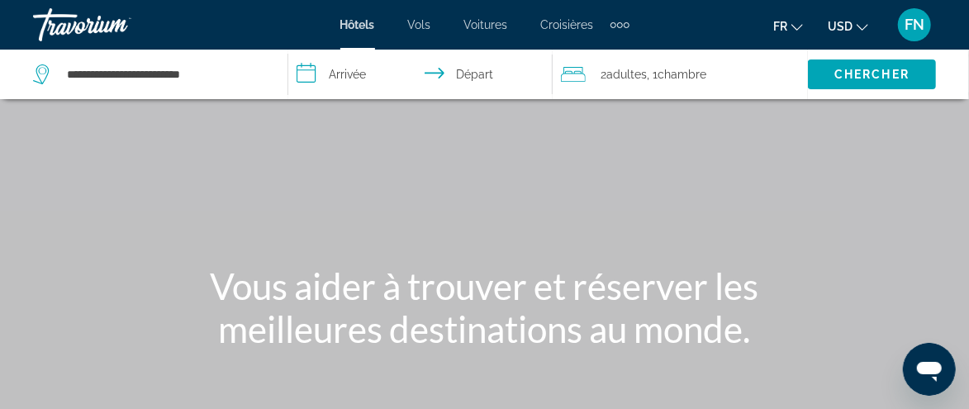
click at [337, 75] on input "**********" at bounding box center [423, 77] width 270 height 55
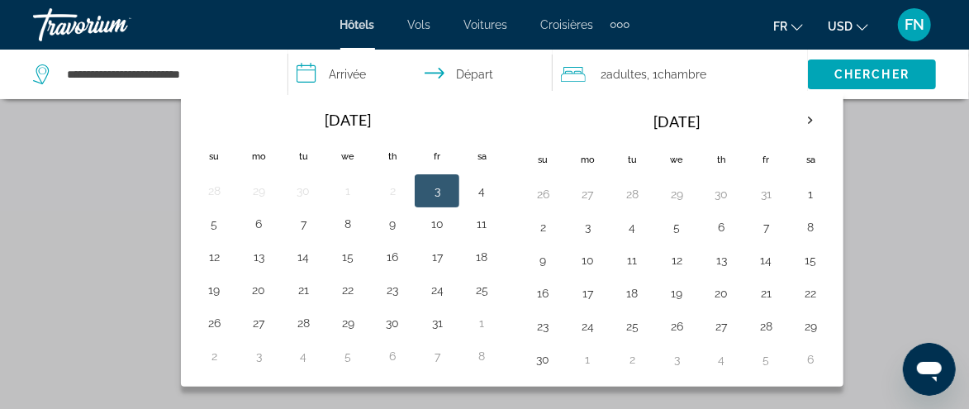
click at [483, 77] on input "**********" at bounding box center [423, 77] width 270 height 55
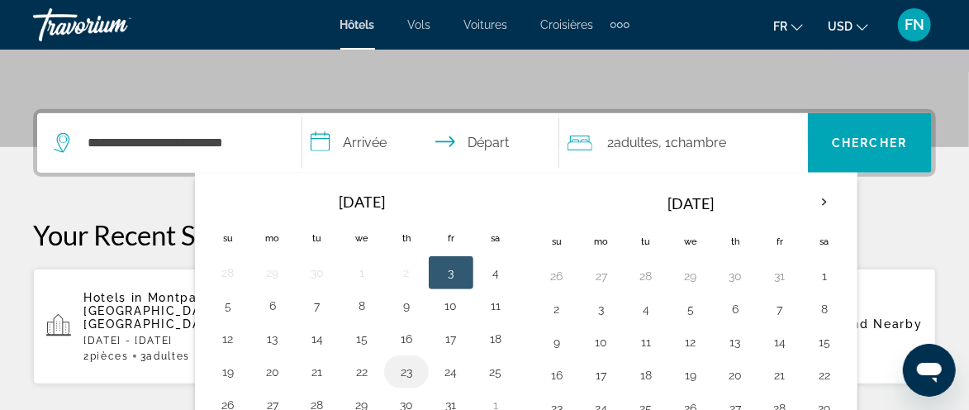
scroll to position [436, 0]
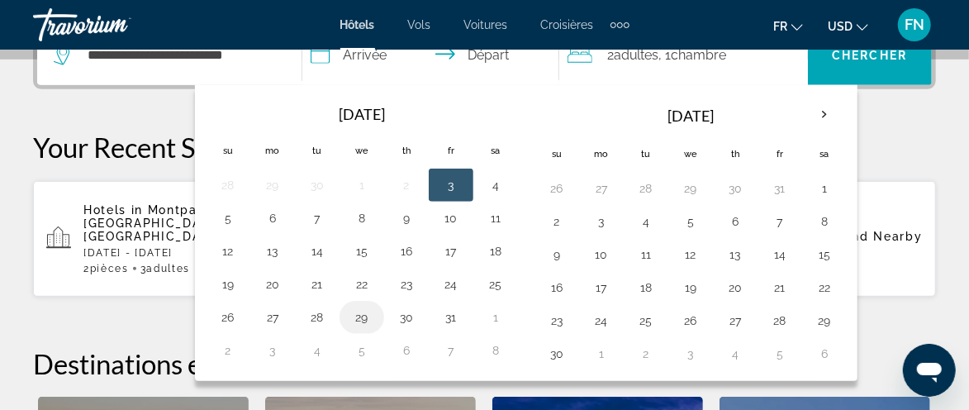
click at [359, 321] on button "29" at bounding box center [362, 317] width 26 height 23
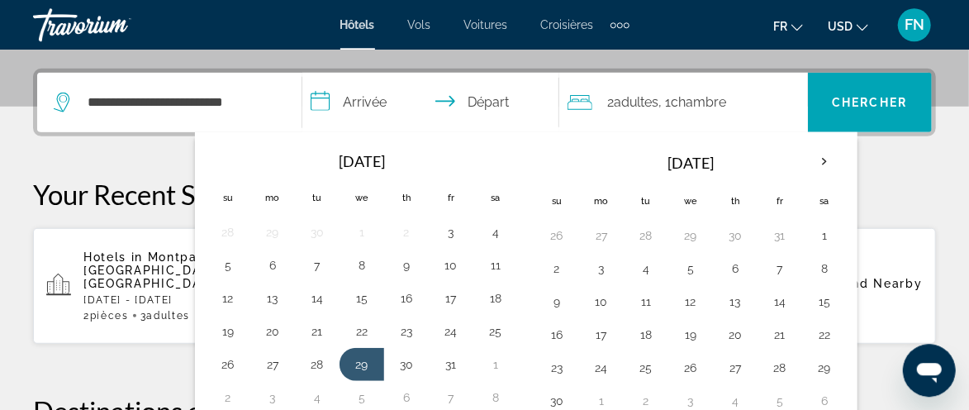
scroll to position [349, 0]
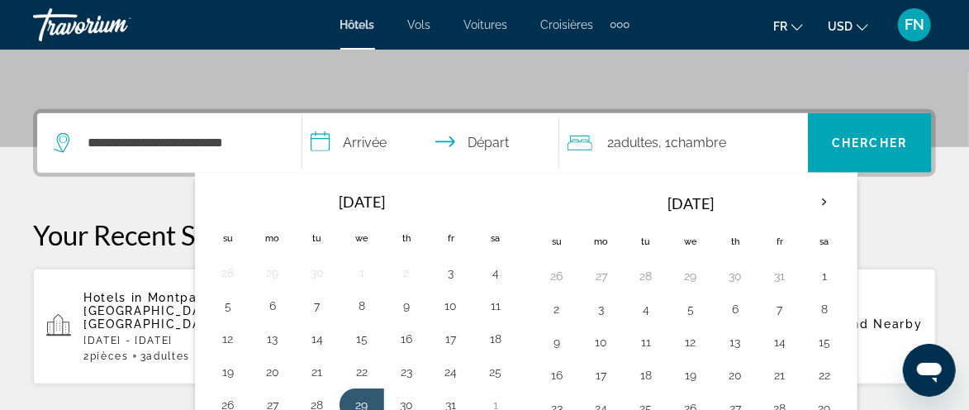
click at [459, 146] on input "**********" at bounding box center [434, 145] width 264 height 64
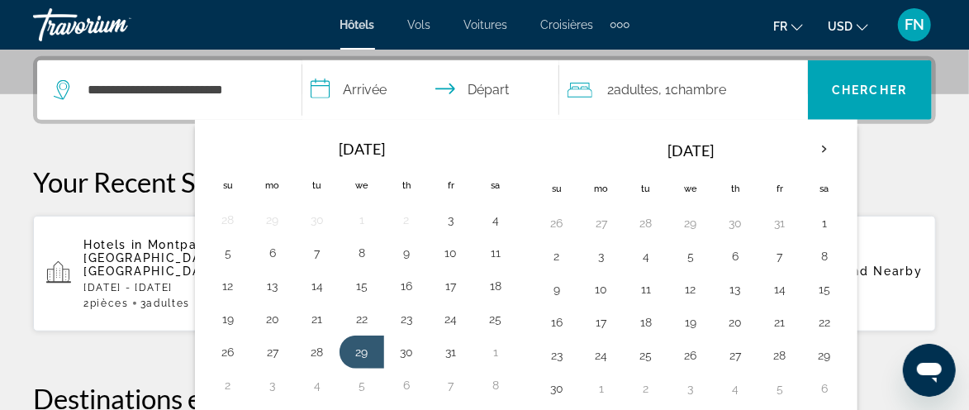
scroll to position [403, 0]
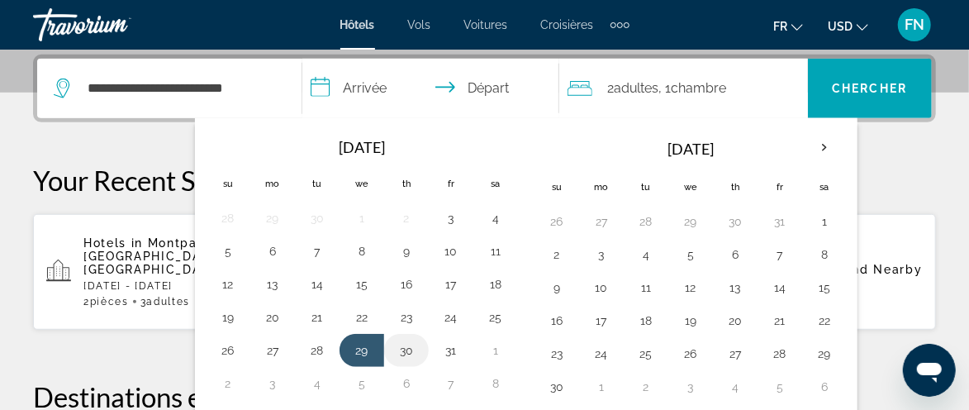
click at [410, 346] on button "30" at bounding box center [406, 350] width 26 height 23
type input "**********"
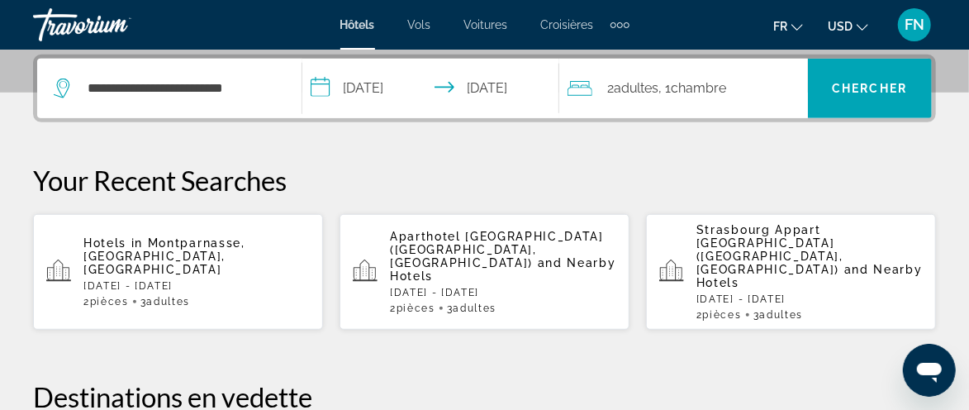
click at [701, 99] on div "2 Adulte Adultes , 1 Chambre pièces" at bounding box center [688, 88] width 240 height 59
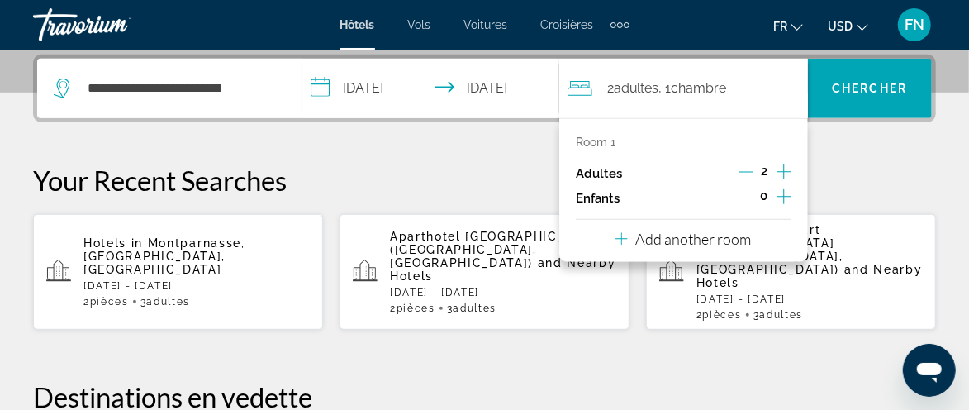
click at [786, 171] on icon "Increment adults" at bounding box center [784, 171] width 15 height 15
click at [735, 248] on button "Add another room" at bounding box center [683, 237] width 136 height 34
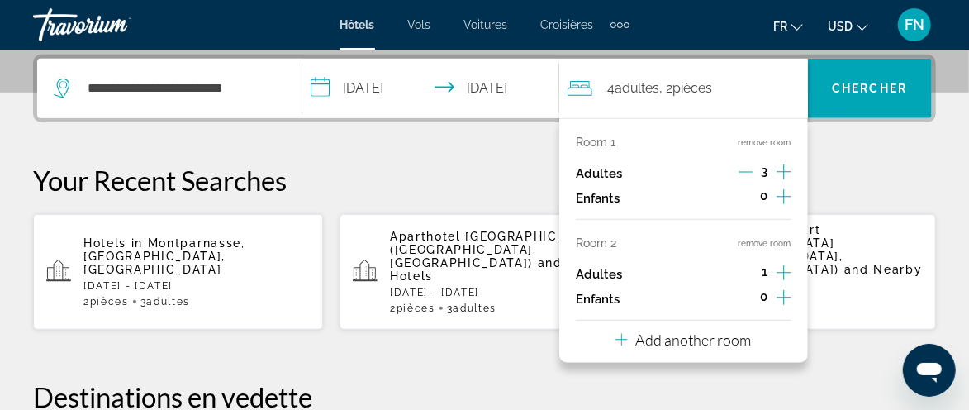
click at [746, 172] on icon "Decrement adults" at bounding box center [746, 171] width 15 height 15
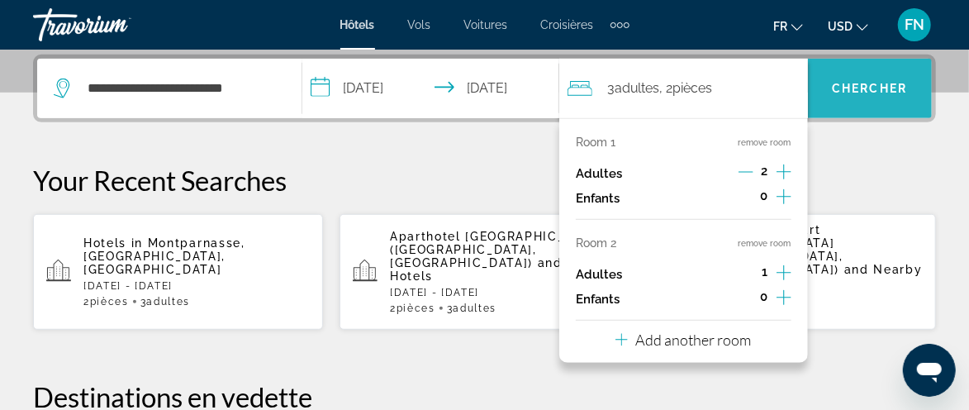
click at [857, 92] on span "Chercher" at bounding box center [869, 88] width 75 height 13
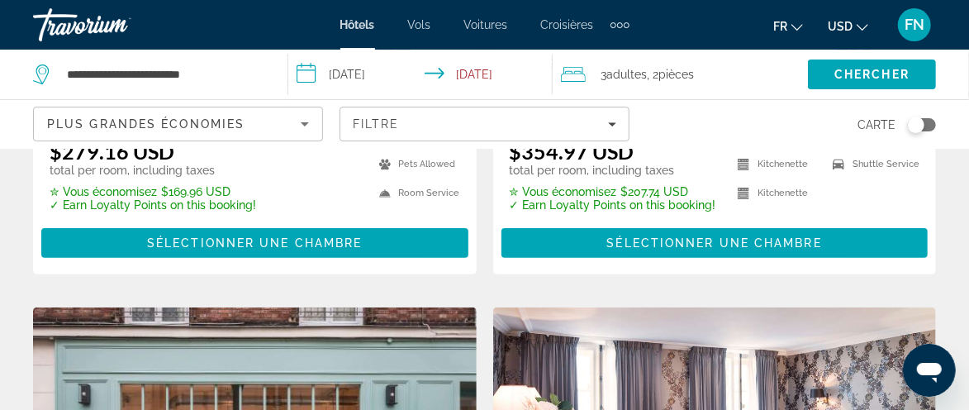
scroll to position [3053, 0]
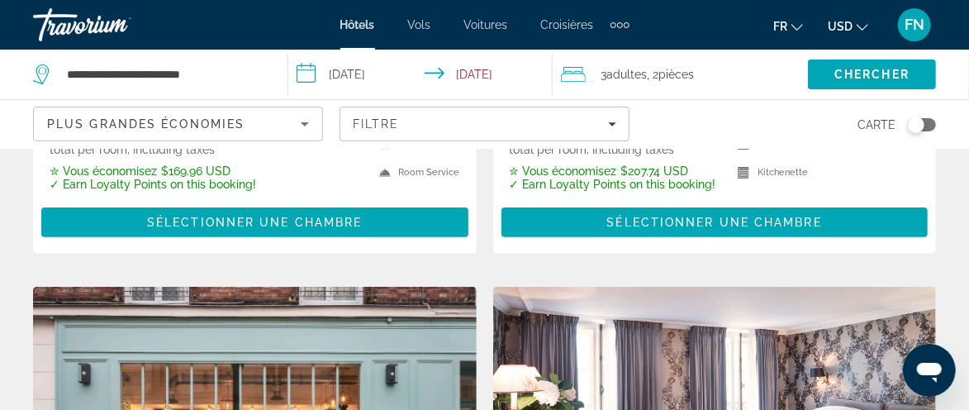
click at [929, 124] on div "Toggle map" at bounding box center [922, 124] width 28 height 13
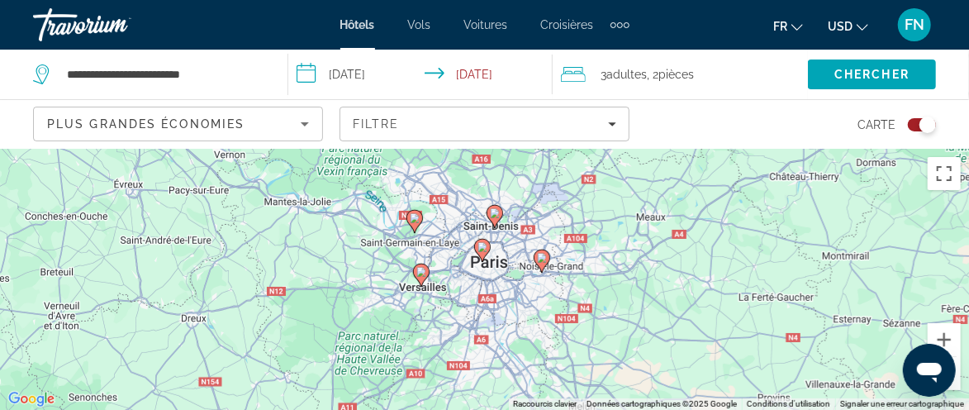
click at [914, 122] on div "Toggle map" at bounding box center [922, 124] width 28 height 13
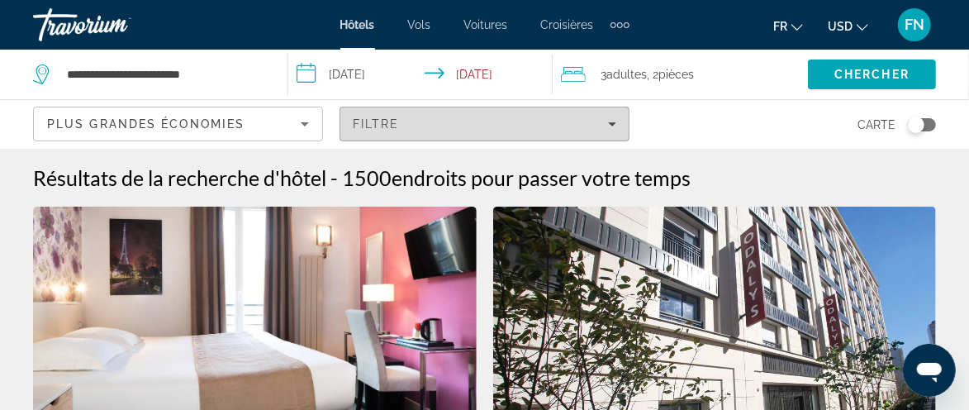
click at [444, 125] on div "Filtre" at bounding box center [485, 123] width 264 height 13
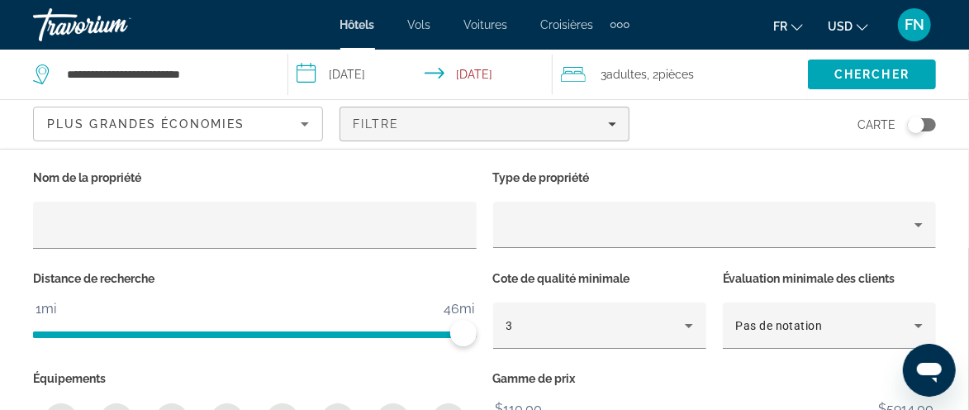
click at [473, 331] on ngx-slider "1mi 46mi 46mi" at bounding box center [255, 332] width 444 height 3
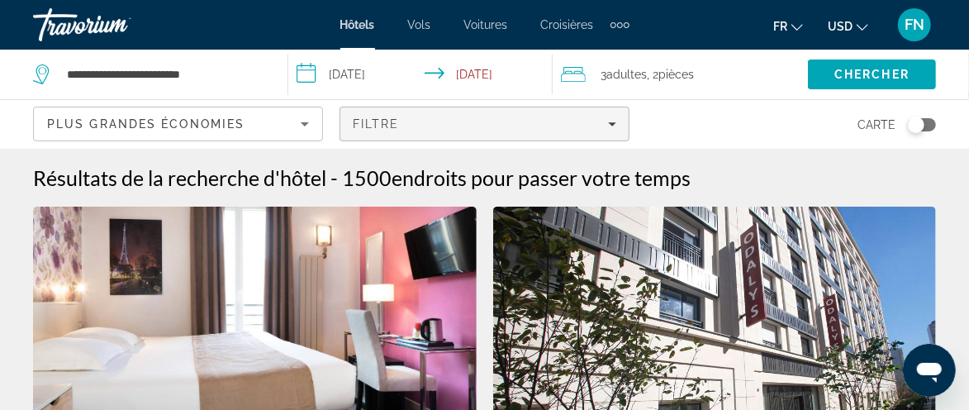
click at [422, 125] on div "Filtre" at bounding box center [485, 123] width 264 height 13
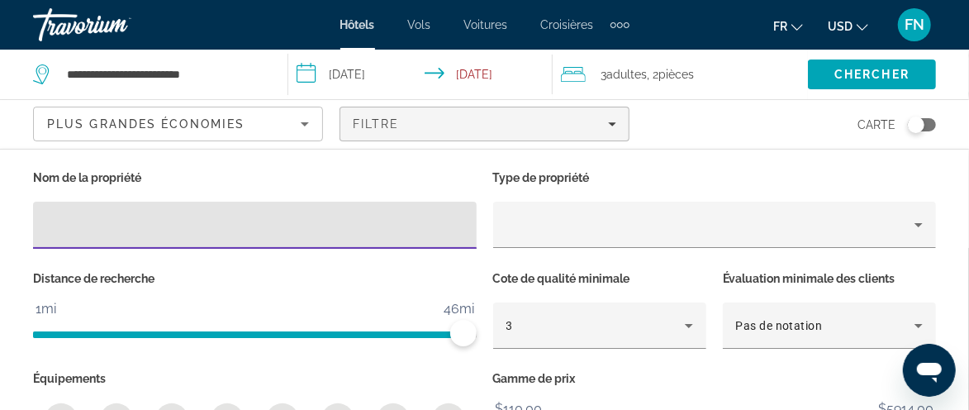
click at [615, 378] on p "Gamme de prix" at bounding box center [715, 378] width 444 height 23
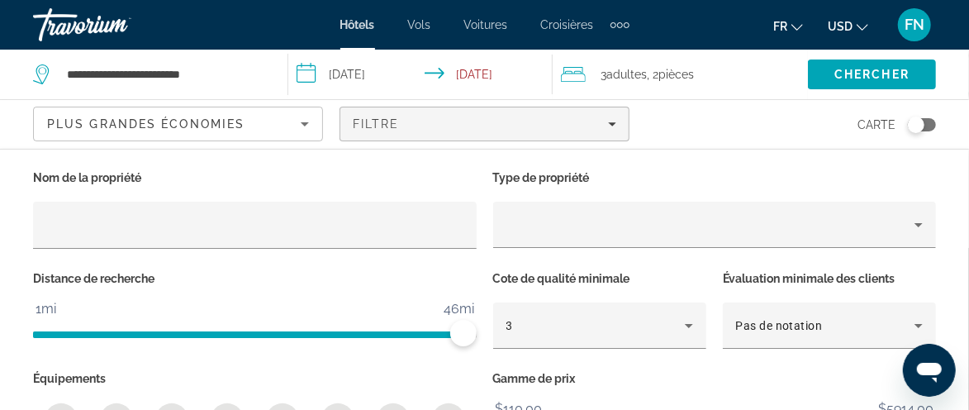
click at [532, 404] on span "$110.00" at bounding box center [519, 409] width 52 height 25
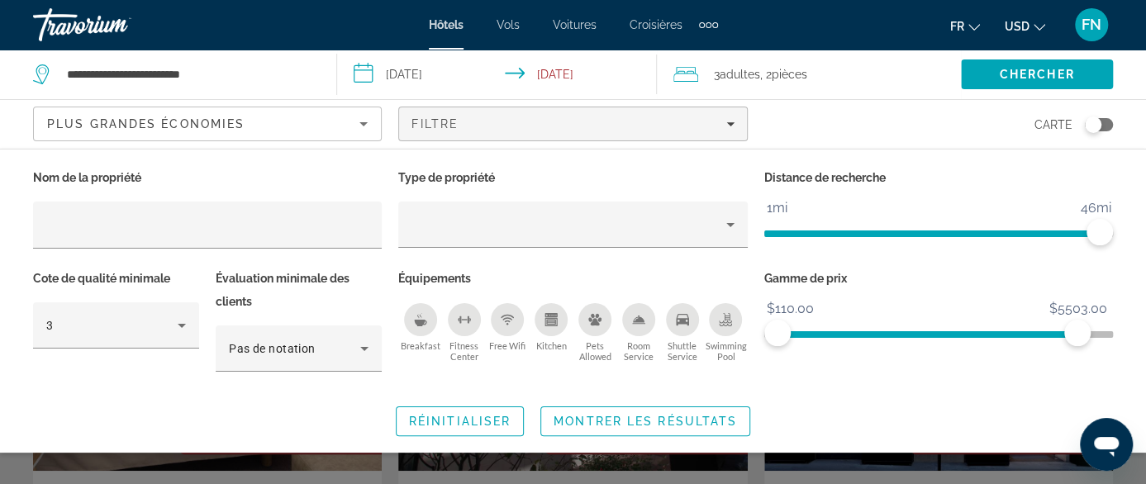
drag, startPoint x: 1076, startPoint y: 331, endPoint x: 971, endPoint y: 330, distance: 104.9
click at [968, 331] on span "ngx-slider" at bounding box center [927, 334] width 300 height 7
drag, startPoint x: 1076, startPoint y: 335, endPoint x: 846, endPoint y: 319, distance: 231.1
click at [846, 331] on ngx-slider "$110.00 $5914.00 $110.00 $1353.00 $110.00 - $1353.00" at bounding box center [938, 332] width 349 height 3
click at [422, 325] on icon "Breakfast" at bounding box center [420, 323] width 12 height 7
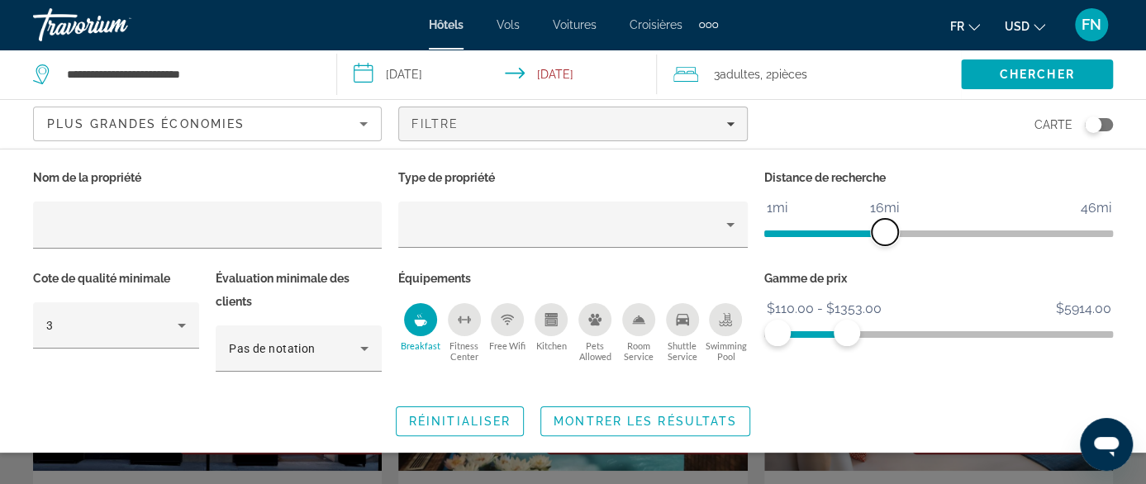
drag, startPoint x: 1095, startPoint y: 233, endPoint x: 884, endPoint y: 228, distance: 210.7
click at [884, 228] on span "ngx-slider" at bounding box center [885, 232] width 26 height 26
click at [968, 71] on span "Chercher" at bounding box center [1037, 74] width 75 height 13
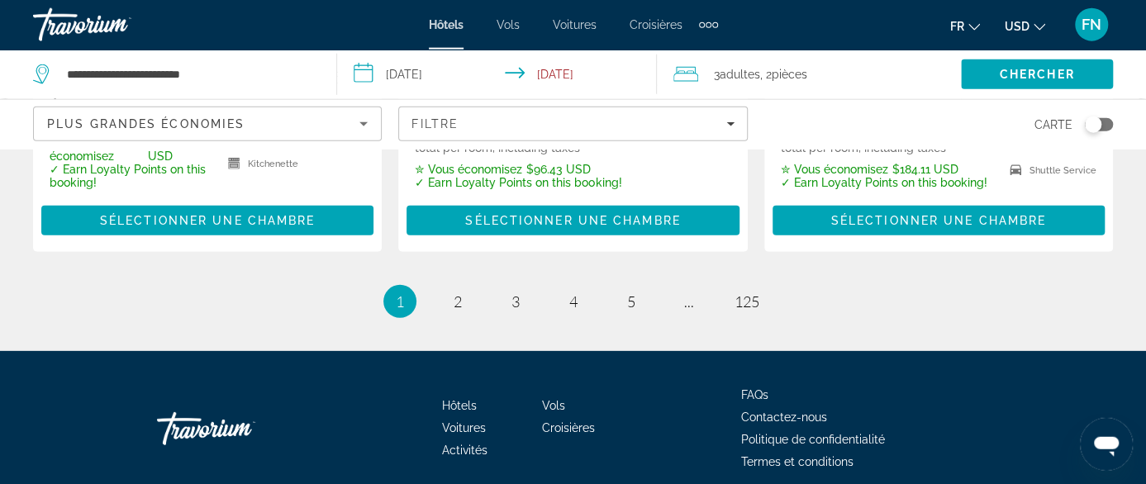
scroll to position [2577, 0]
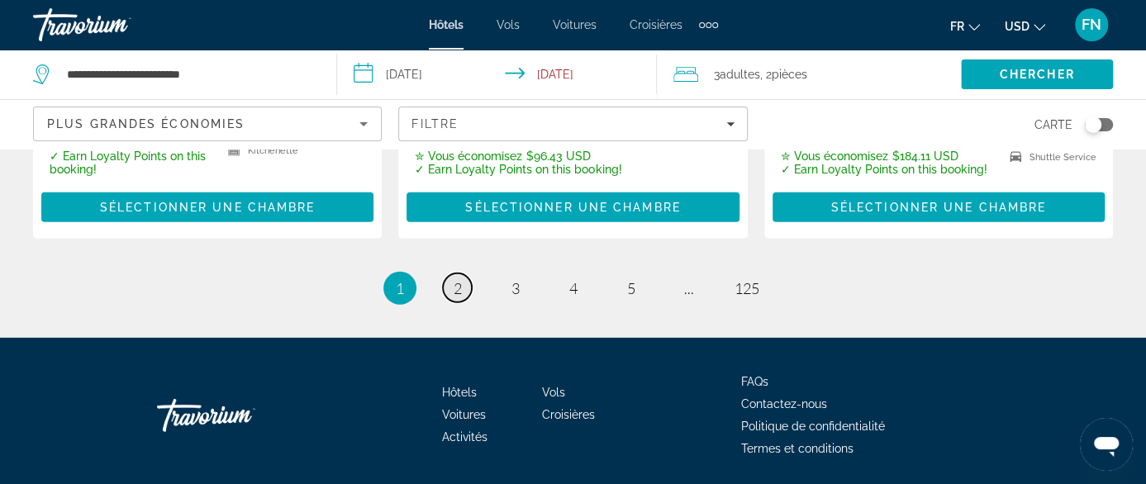
click at [459, 279] on span "2" at bounding box center [458, 288] width 8 height 18
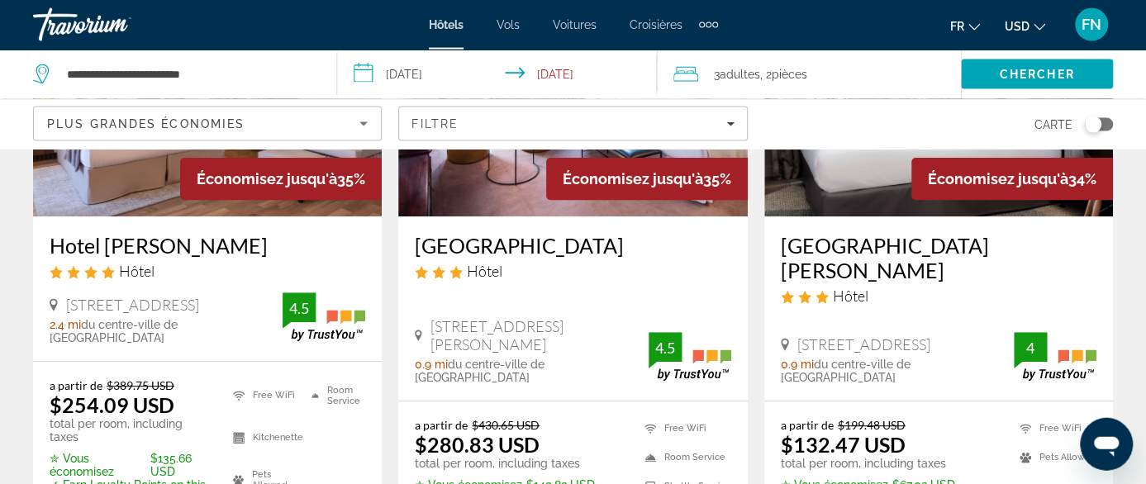
scroll to position [258, 0]
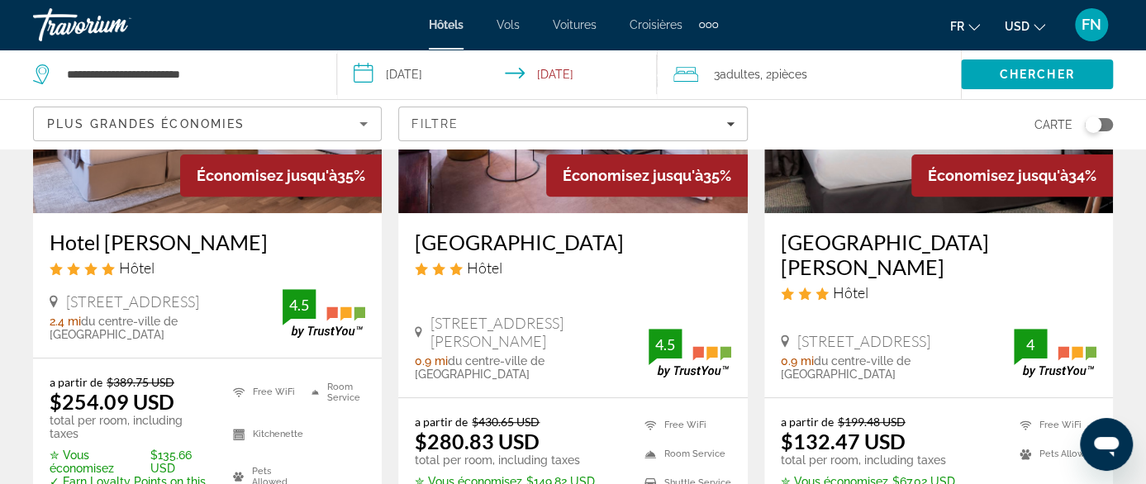
click at [901, 240] on h3 "Hotel Montparnasse Alesia" at bounding box center [939, 255] width 316 height 50
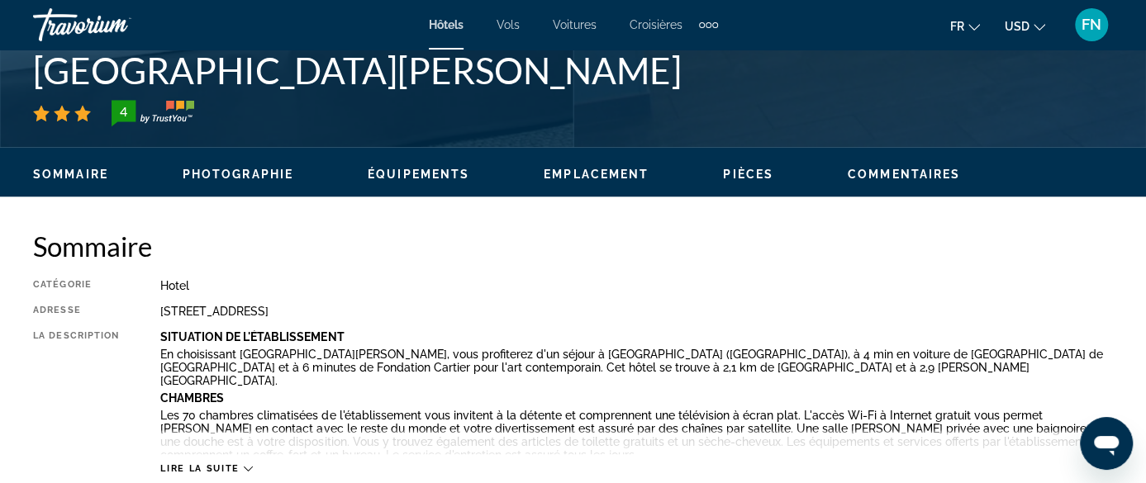
scroll to position [773, 0]
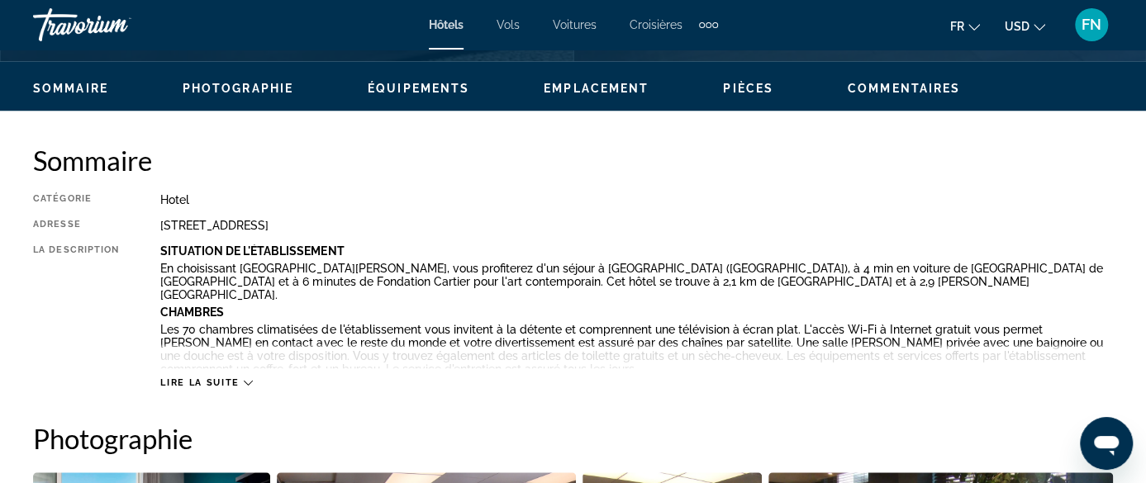
click at [226, 380] on span "Lire la suite" at bounding box center [199, 383] width 78 height 11
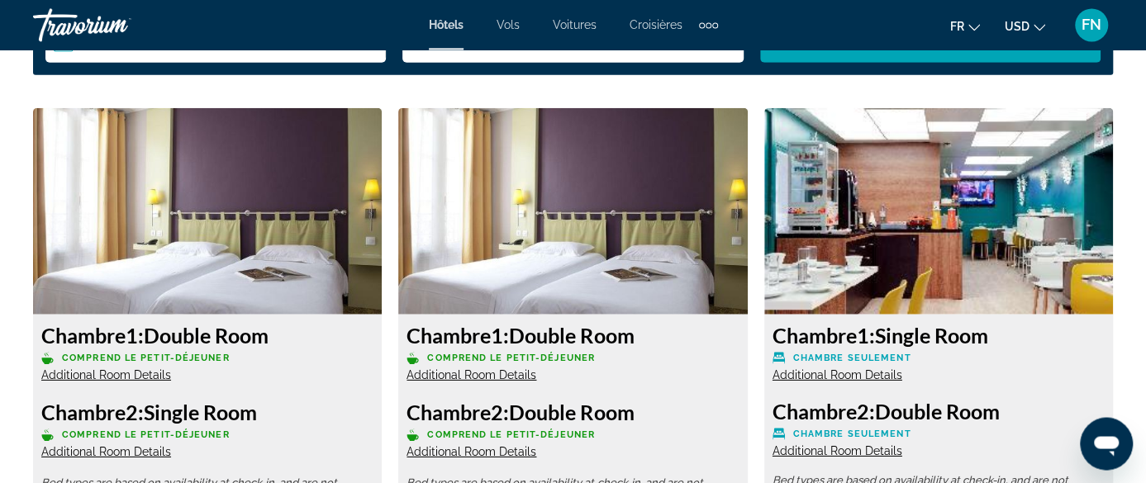
scroll to position [2663, 0]
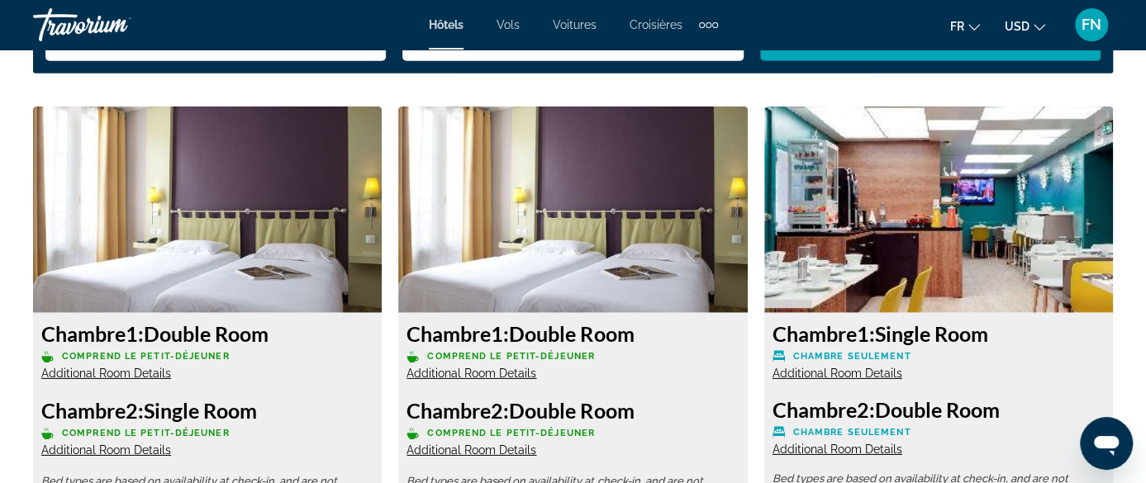
click at [159, 398] on h3 "Chambre 2: Single Room" at bounding box center [207, 410] width 332 height 25
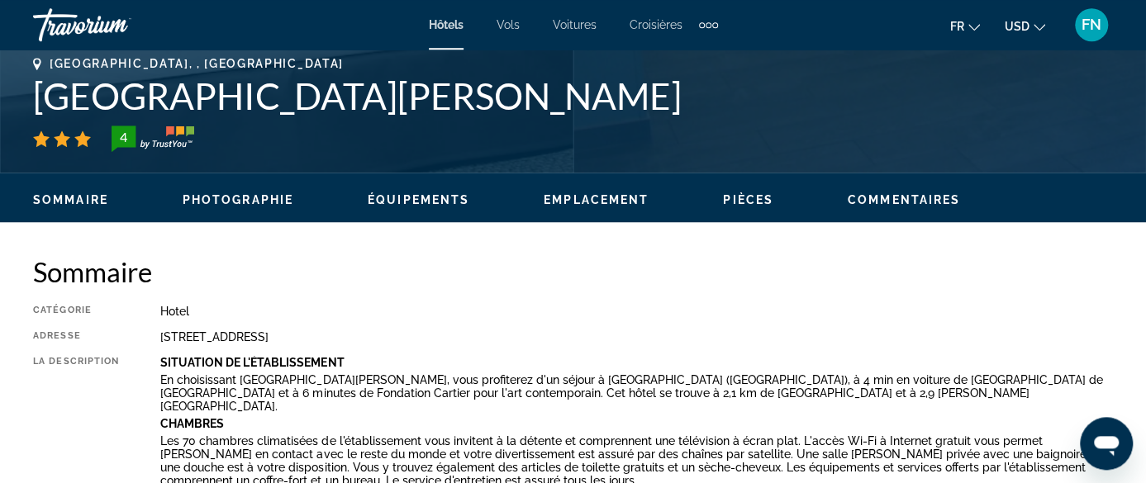
scroll to position [687, 0]
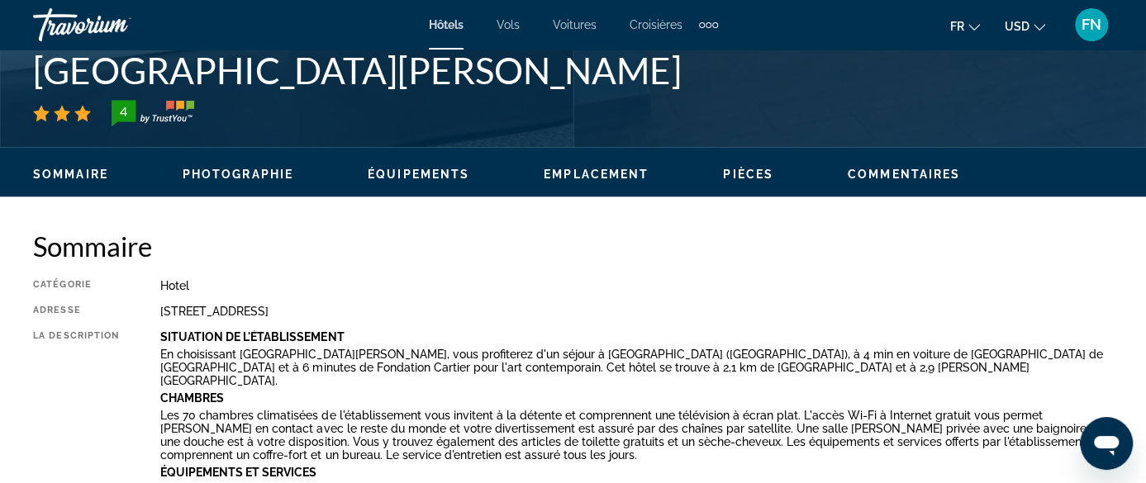
click at [277, 408] on p "Les 70 chambres climatisées de l'établissement vous invitent à la détente et co…" at bounding box center [636, 435] width 952 height 53
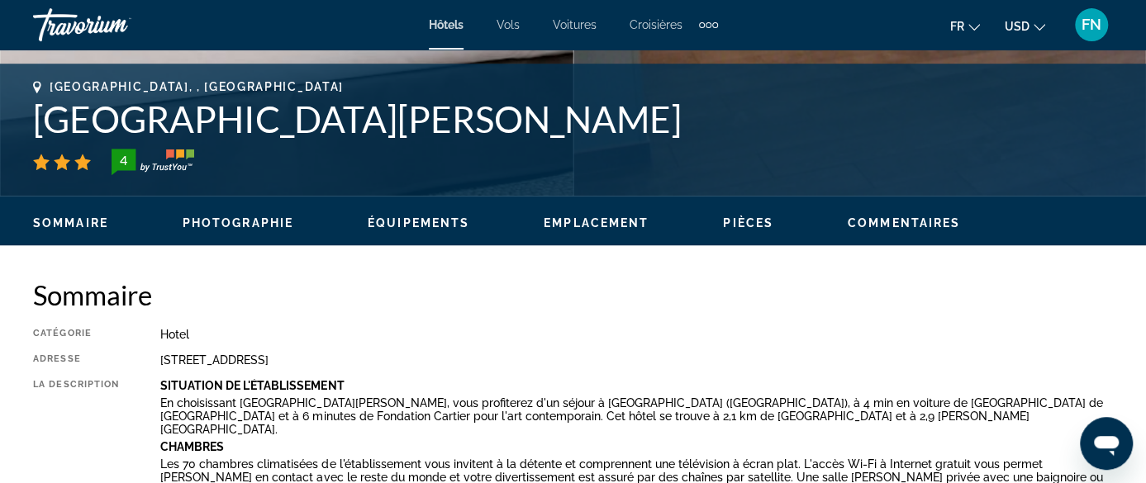
scroll to position [601, 0]
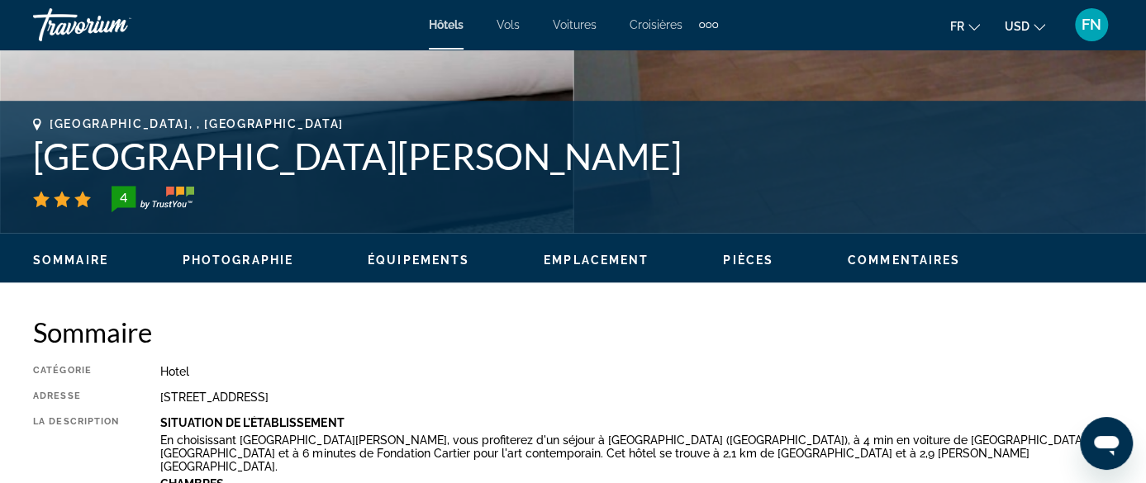
click at [619, 264] on span "Emplacement" at bounding box center [596, 260] width 105 height 13
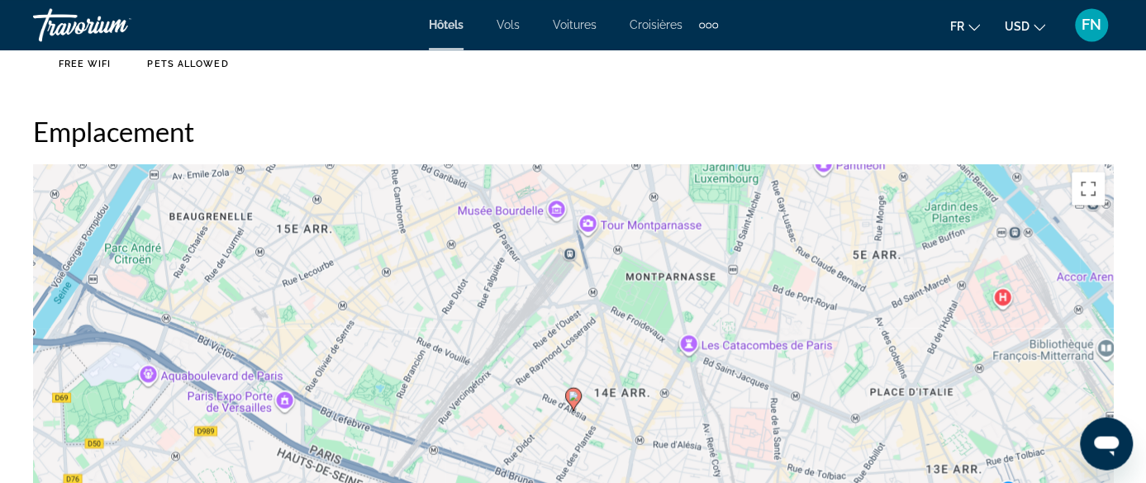
scroll to position [1931, 0]
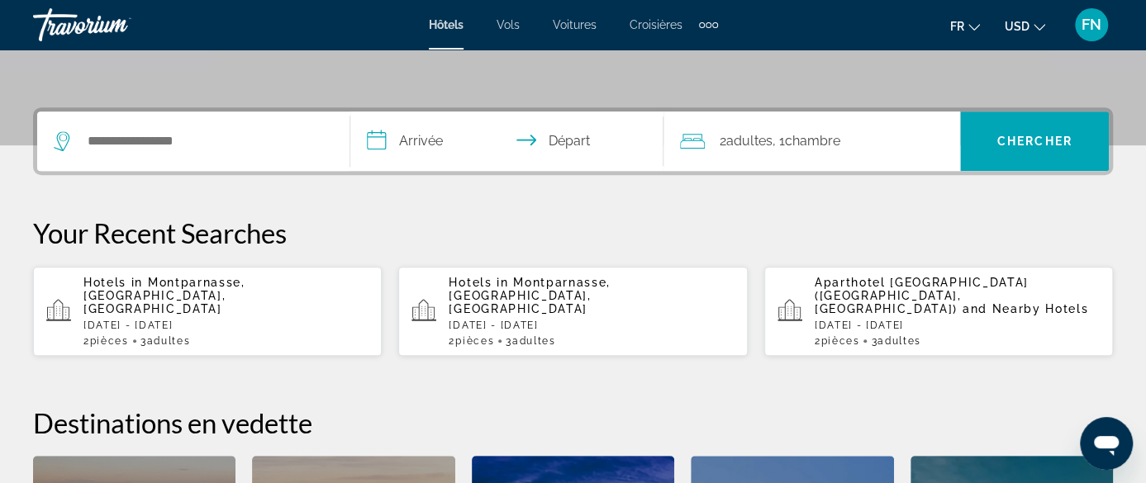
scroll to position [430, 0]
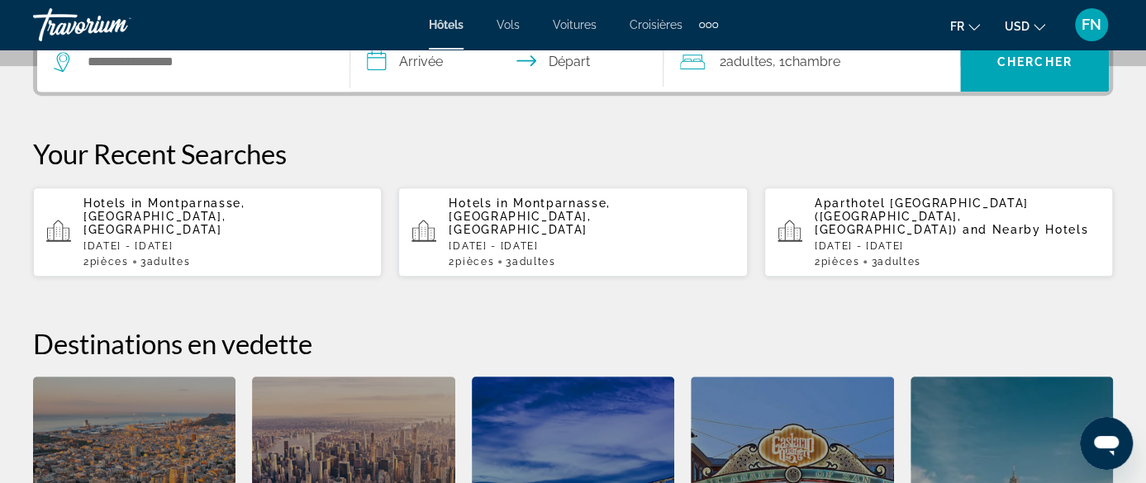
click at [201, 215] on span "Montparnasse, [GEOGRAPHIC_DATA], [GEOGRAPHIC_DATA]" at bounding box center [164, 217] width 162 height 40
